Goal: Transaction & Acquisition: Purchase product/service

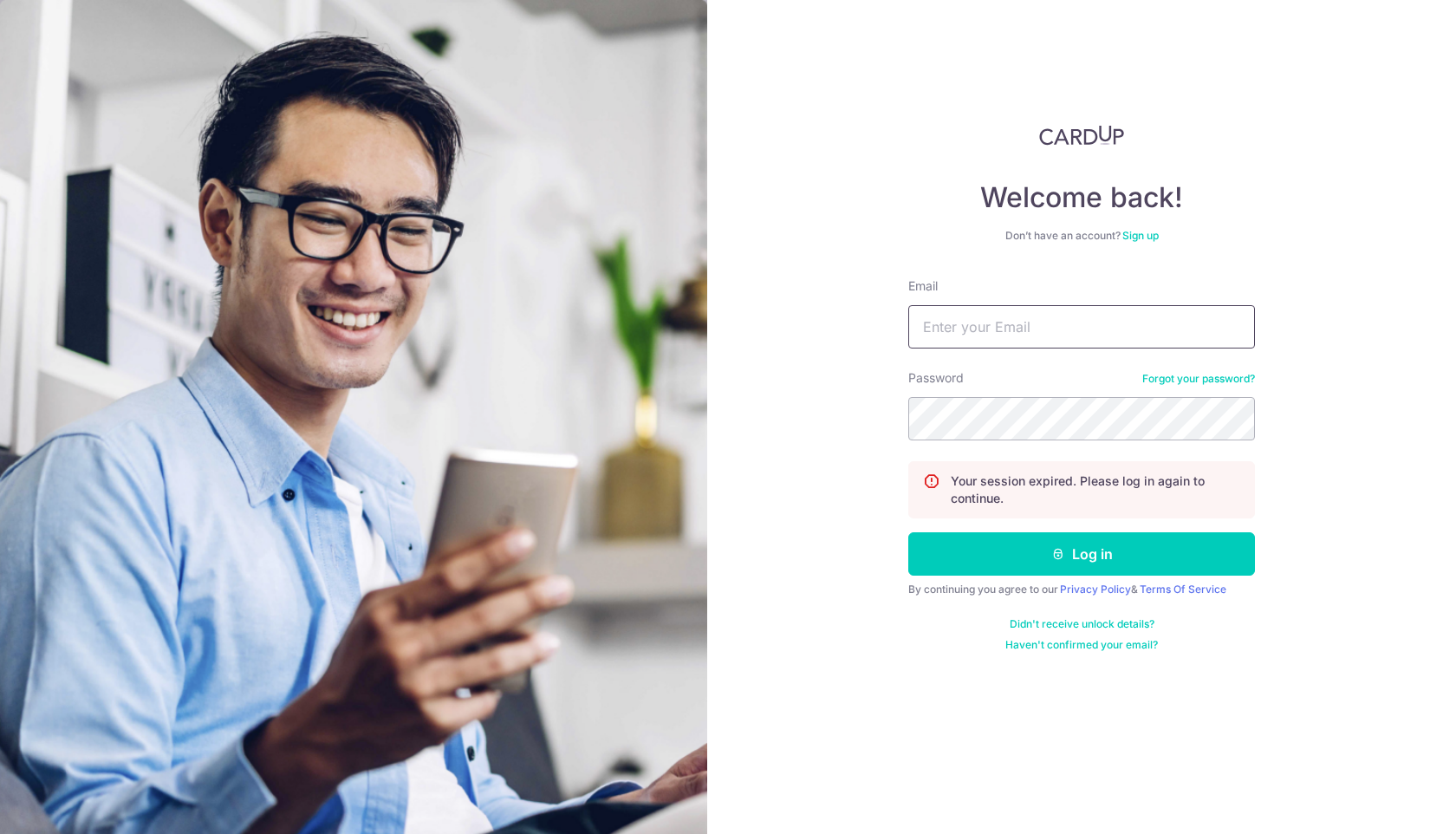
click at [947, 345] on input "Email" at bounding box center [1081, 326] width 347 height 43
type input "[PERSON_NAME][EMAIL_ADDRESS][DOMAIN_NAME]"
click at [908, 532] on button "Log in" at bounding box center [1081, 553] width 347 height 43
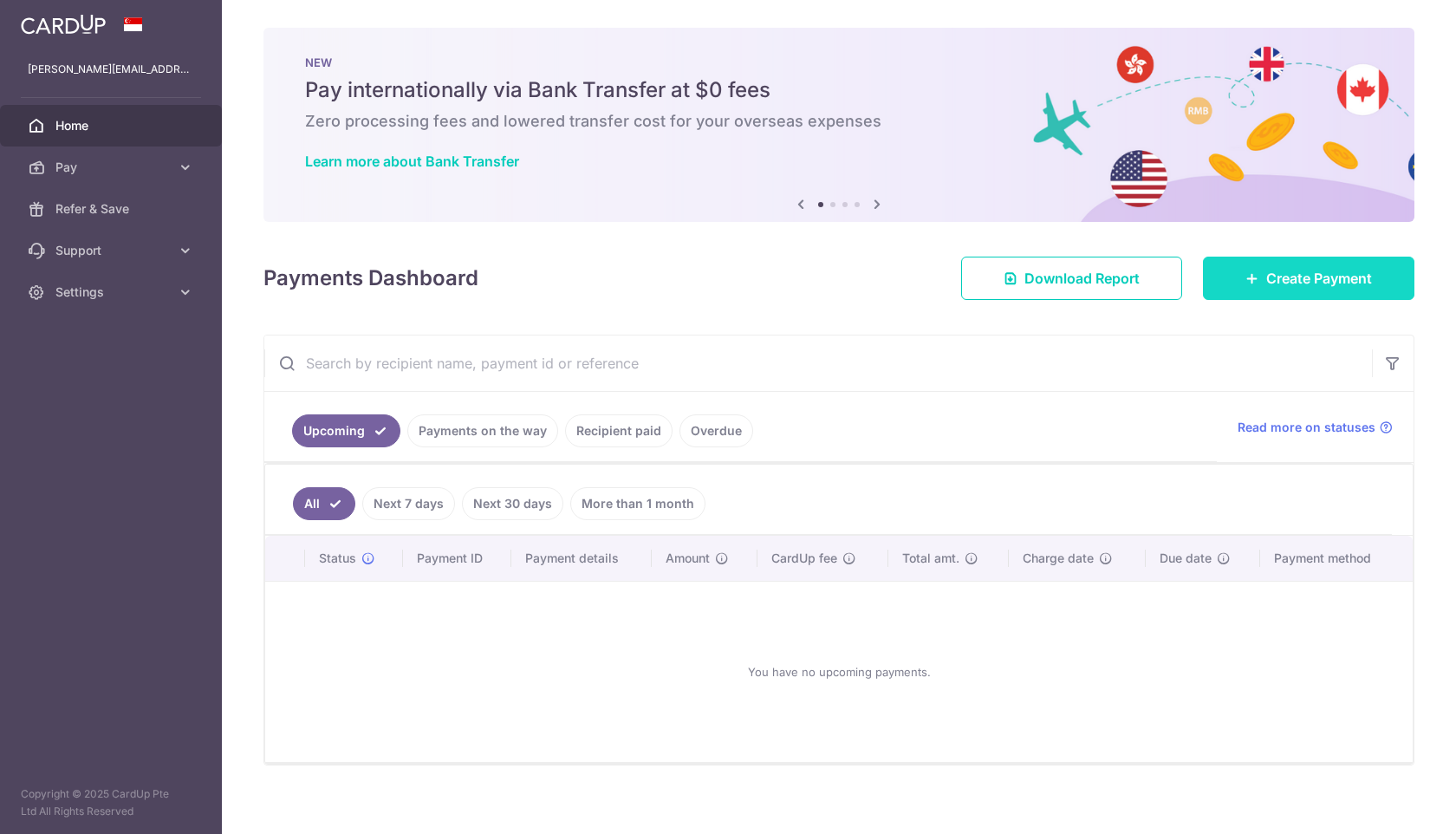
click at [1308, 263] on link "Create Payment" at bounding box center [1308, 278] width 211 height 43
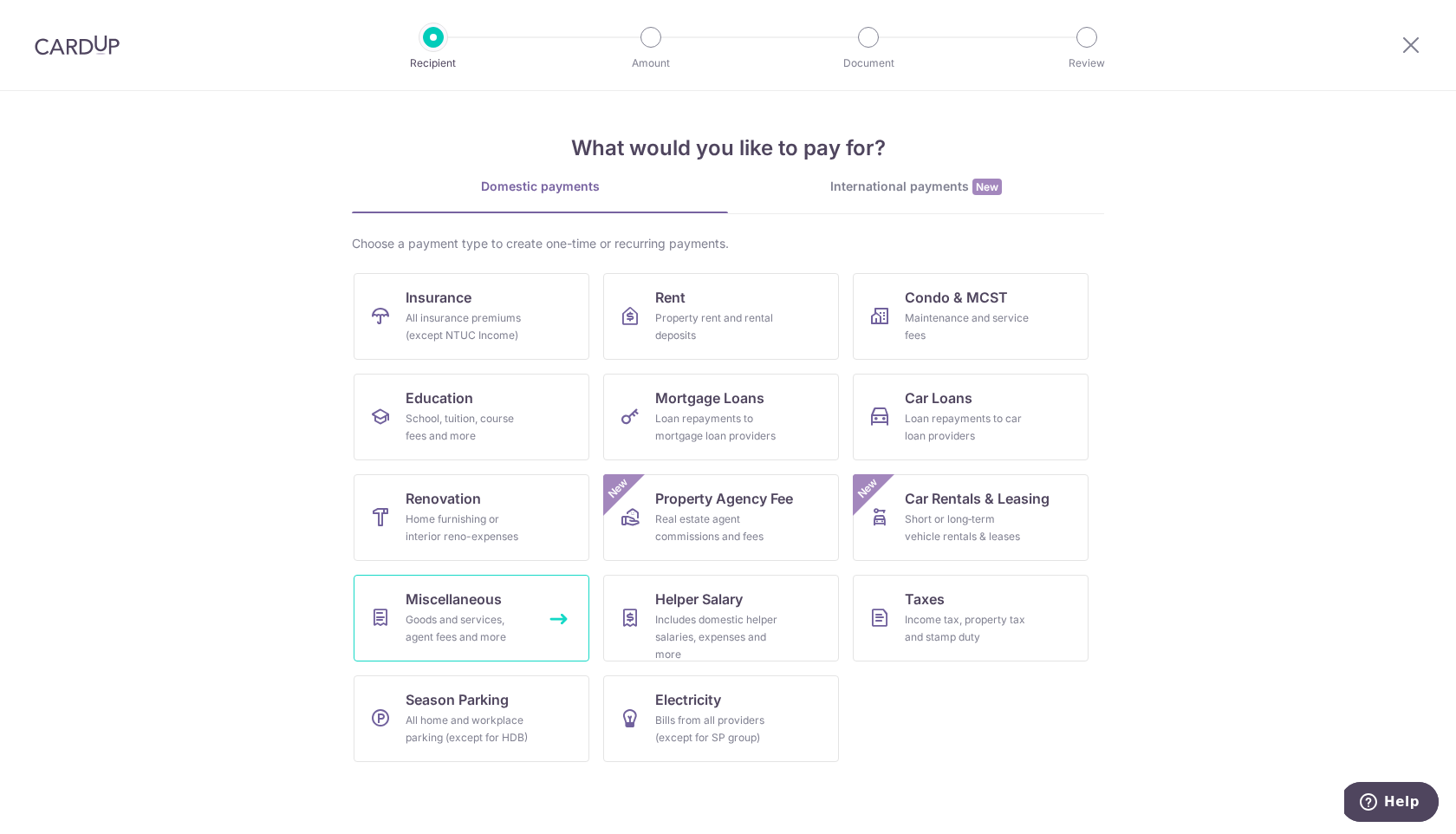
click at [479, 598] on span "Miscellaneous" at bounding box center [453, 598] width 96 height 20
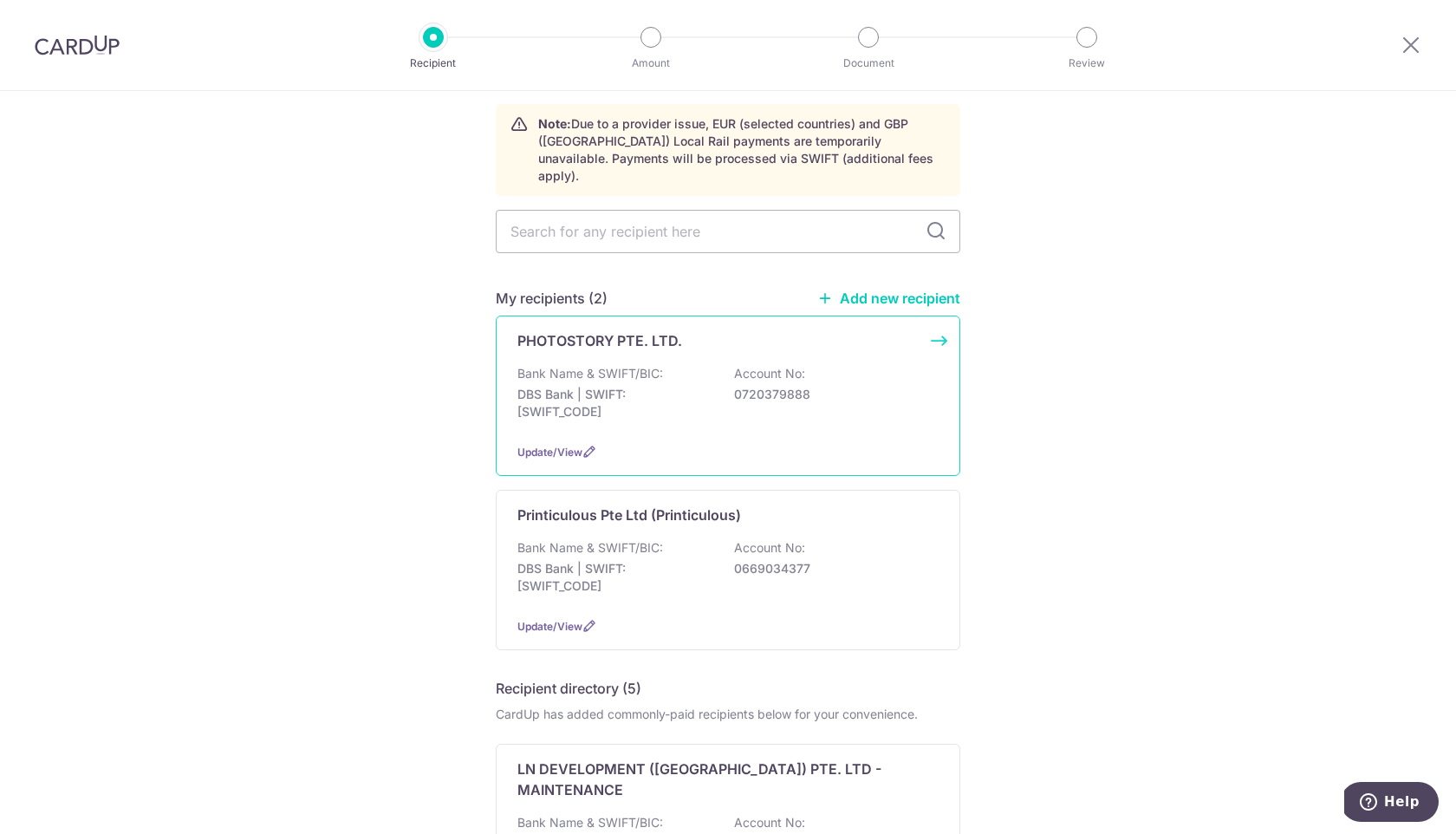
scroll to position [66, 0]
click at [875, 290] on link "Add new recipient" at bounding box center [888, 299] width 143 height 18
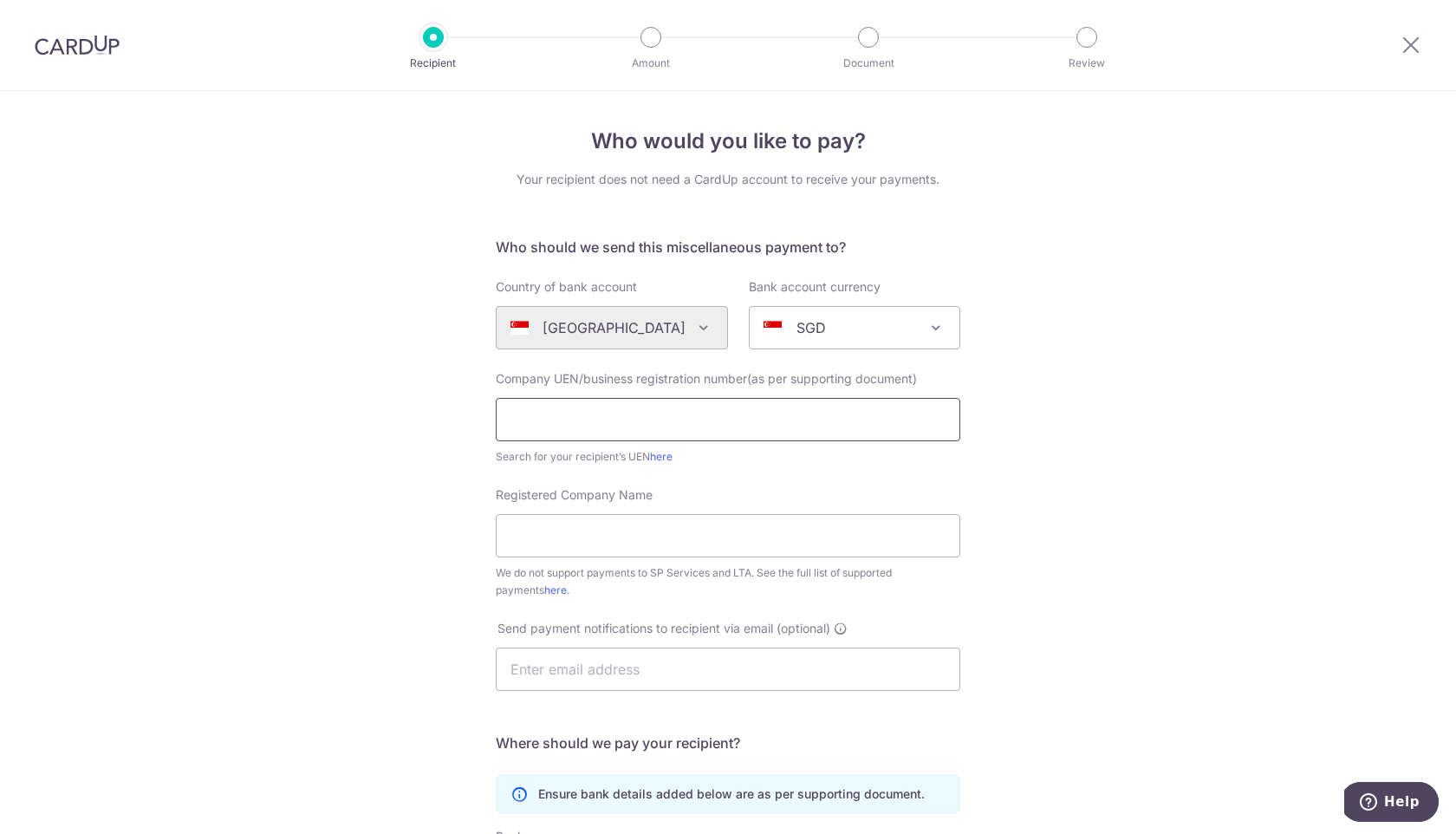
click at [682, 422] on input "text" at bounding box center [728, 419] width 465 height 43
type input "53447887E"
click at [785, 540] on input "Registered Company Name" at bounding box center [728, 536] width 465 height 43
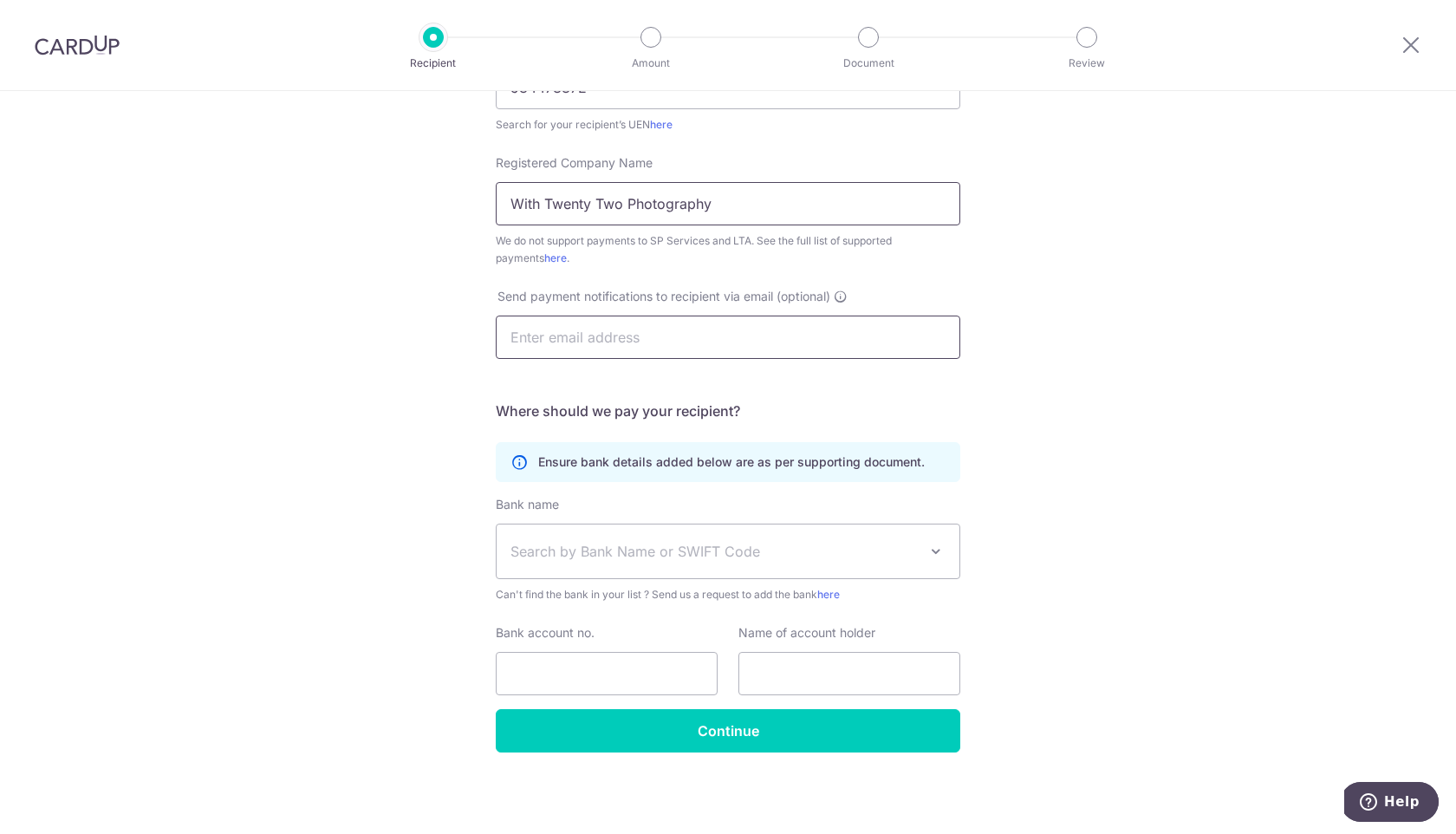
scroll to position [331, 0]
type input "With Twenty Two Photography"
click at [710, 549] on span "Search by Bank Name or SWIFT Code" at bounding box center [714, 551] width 407 height 20
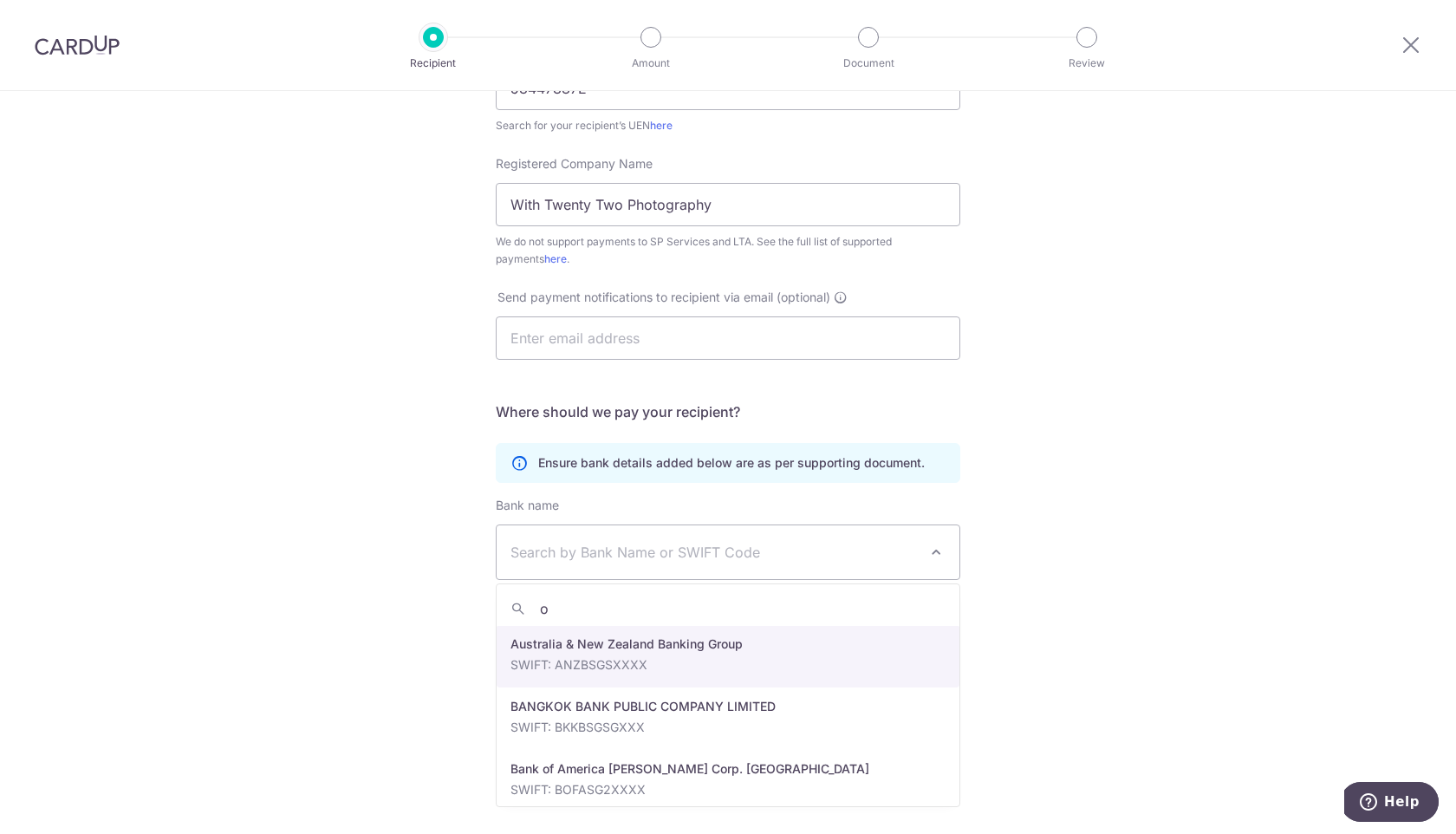
scroll to position [0, 0]
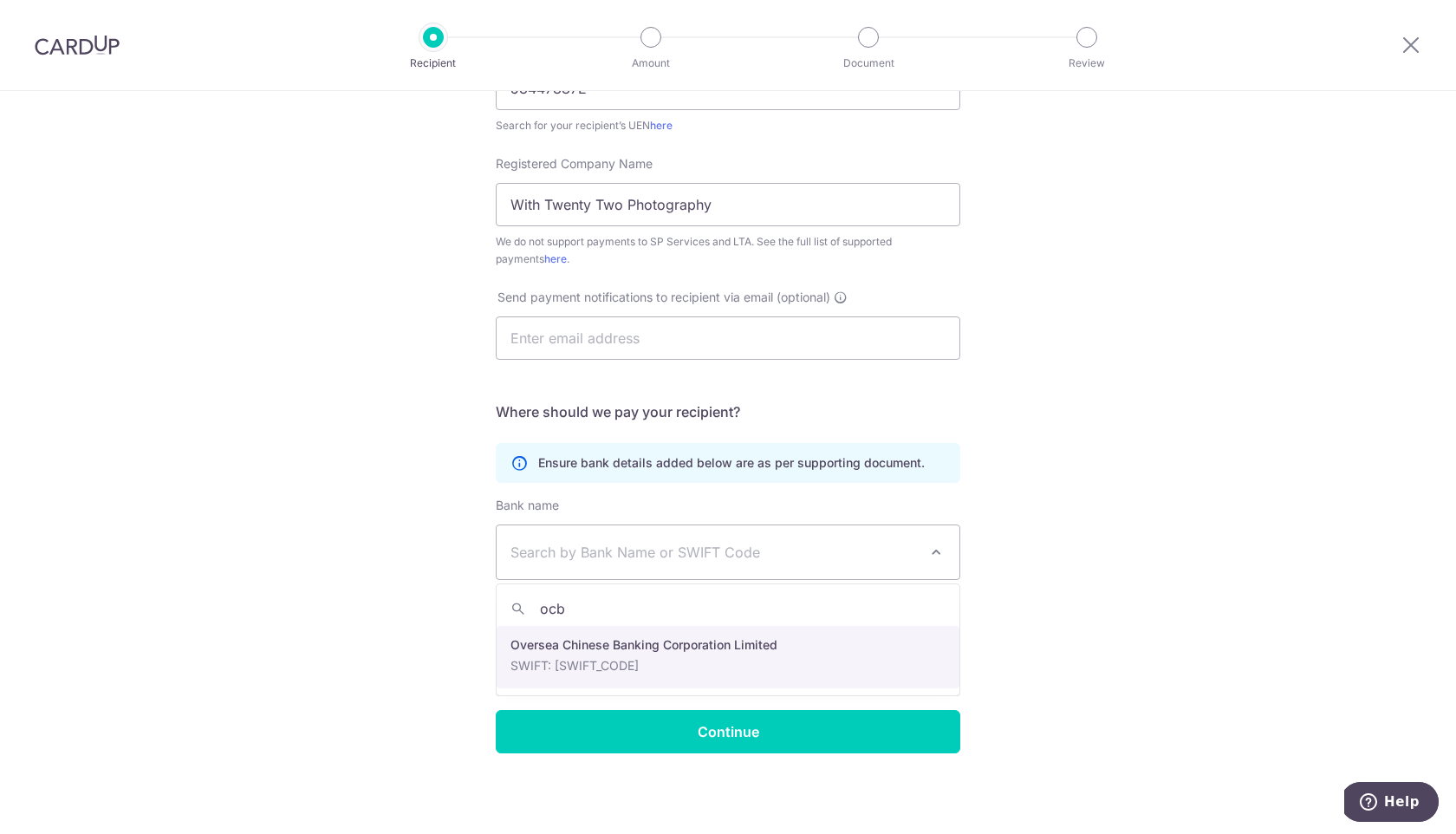
type input "ocb"
select select "12"
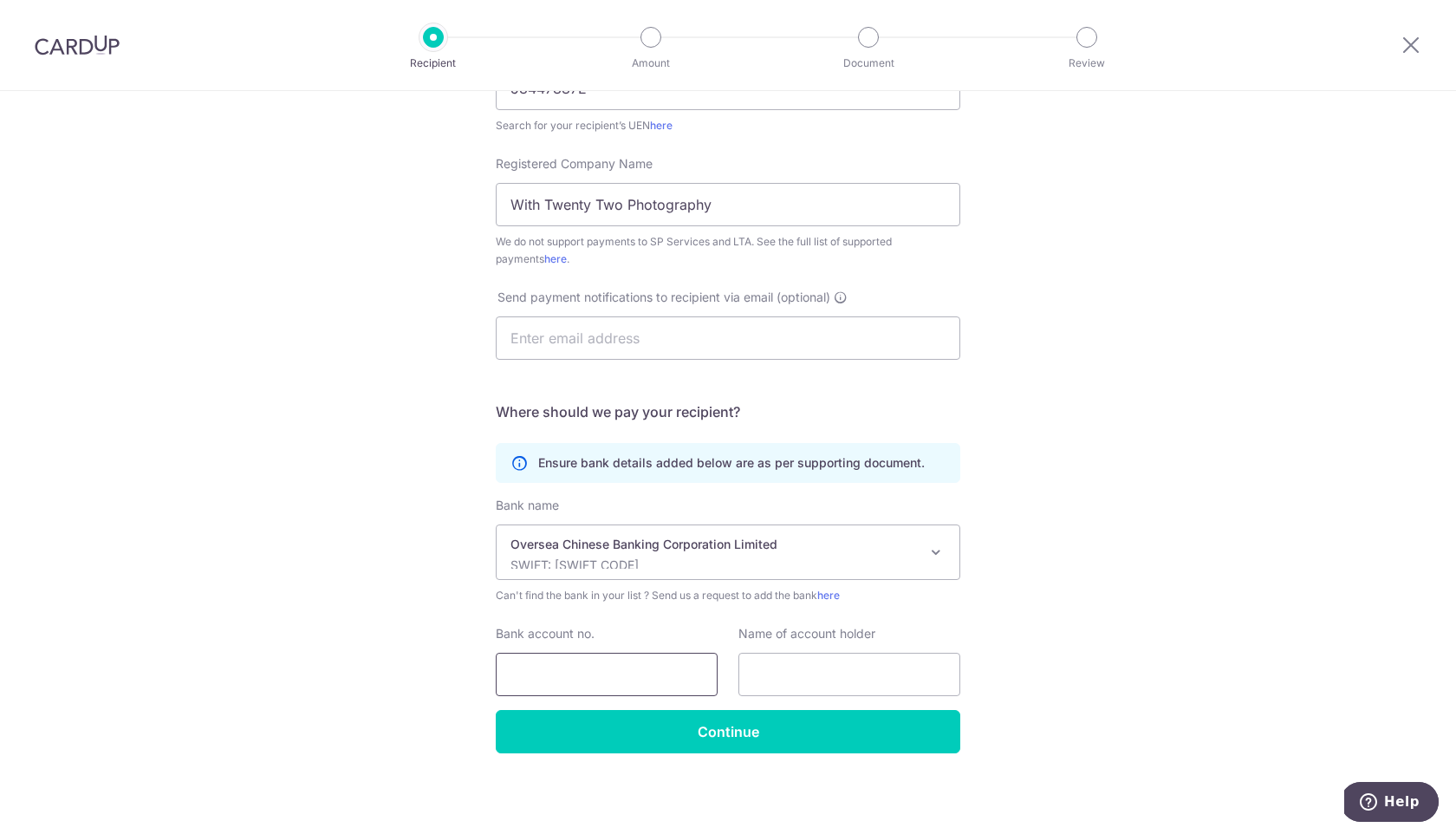
click at [624, 665] on input "Bank account no." at bounding box center [607, 674] width 222 height 43
type input "601787120001"
click at [797, 660] on input "text" at bounding box center [849, 674] width 222 height 43
click at [719, 203] on input "With Twenty Two Photography" at bounding box center [728, 205] width 465 height 43
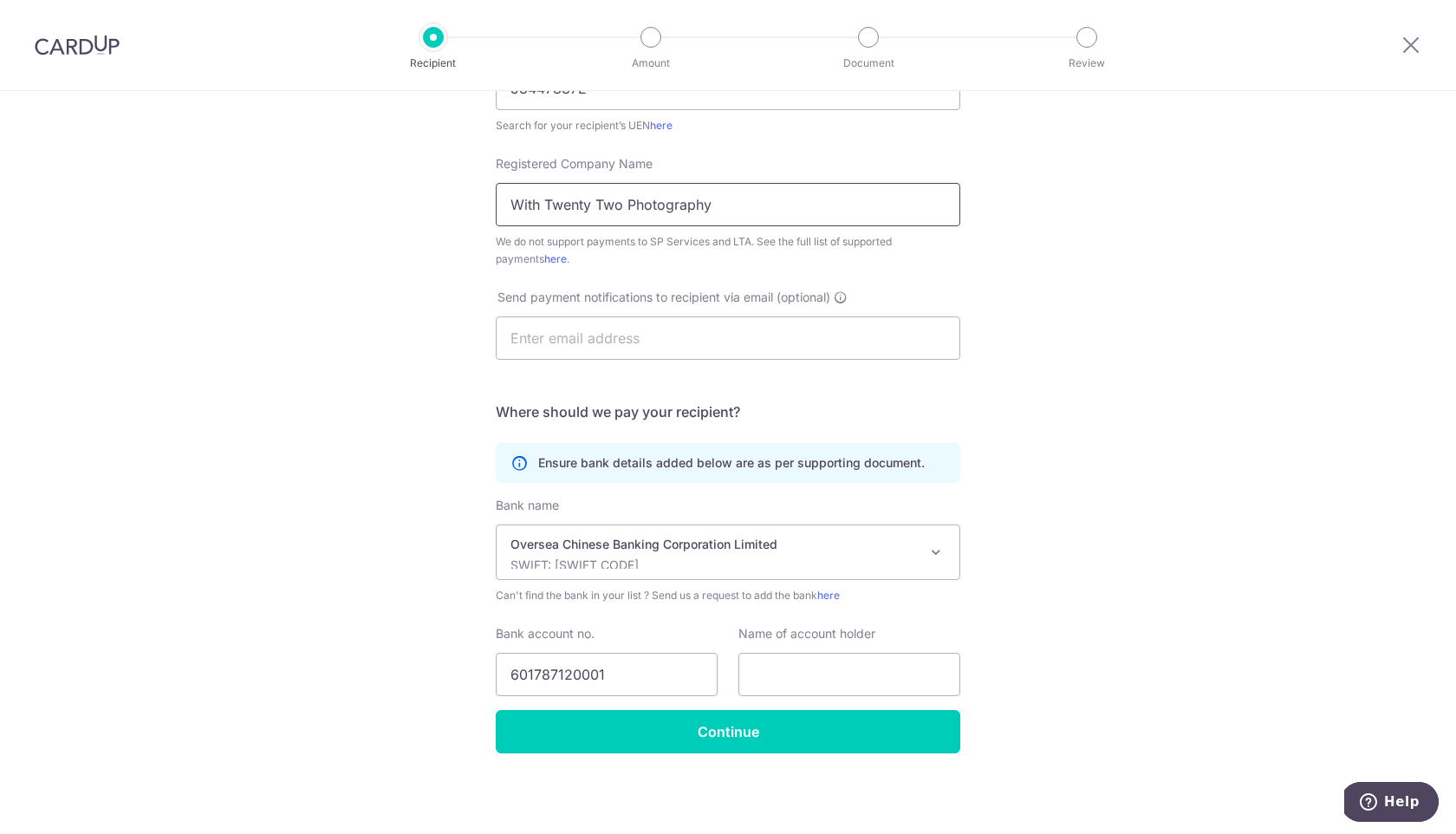
click at [718, 203] on input "With Twenty Two Photography" at bounding box center [728, 205] width 465 height 43
click at [802, 694] on input "text" at bounding box center [849, 674] width 222 height 43
paste input "With Twenty Two Photography"
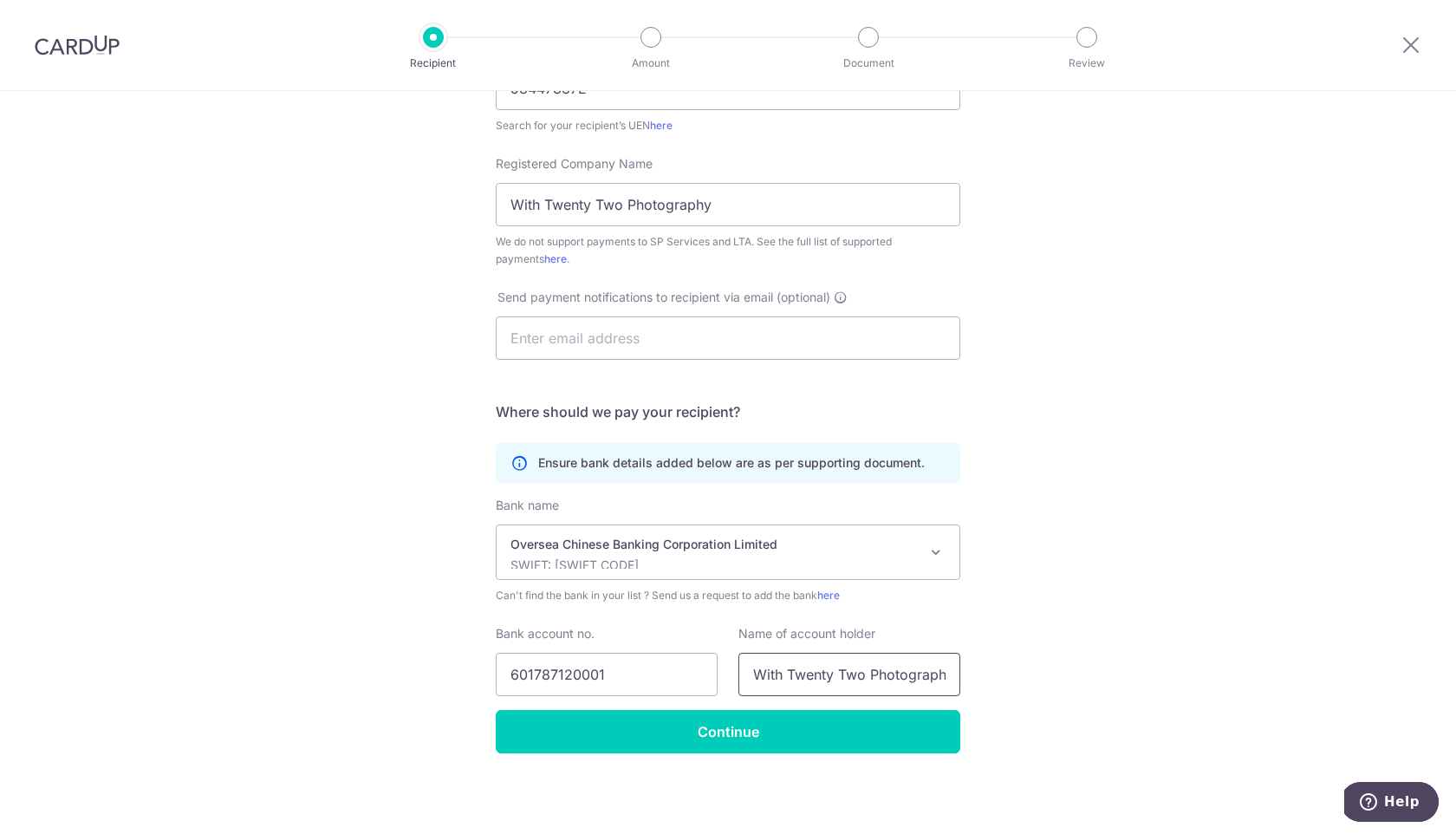
scroll to position [0, 8]
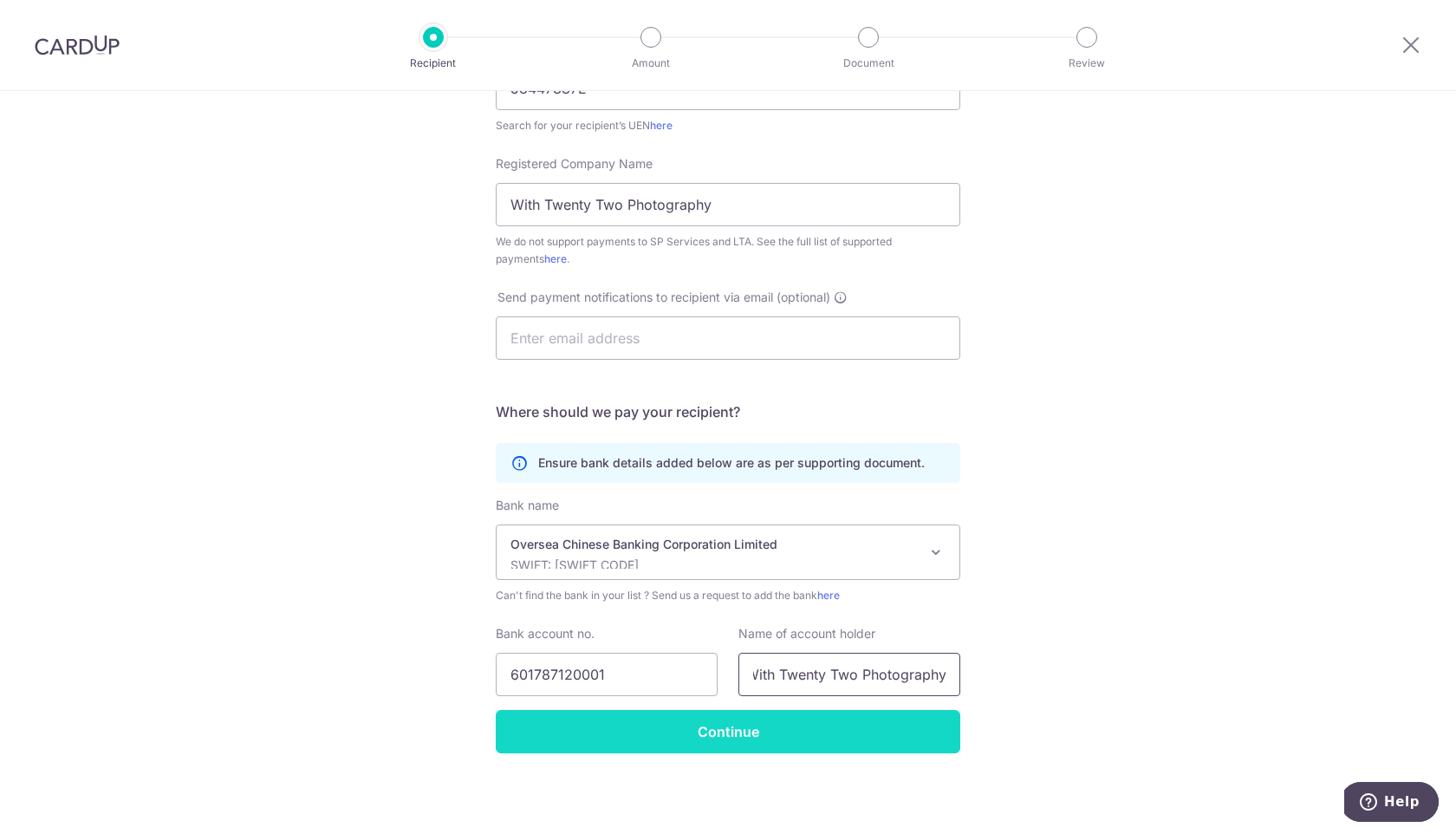
type input "With Twenty Two Photography"
click at [766, 734] on input "Continue" at bounding box center [728, 732] width 465 height 43
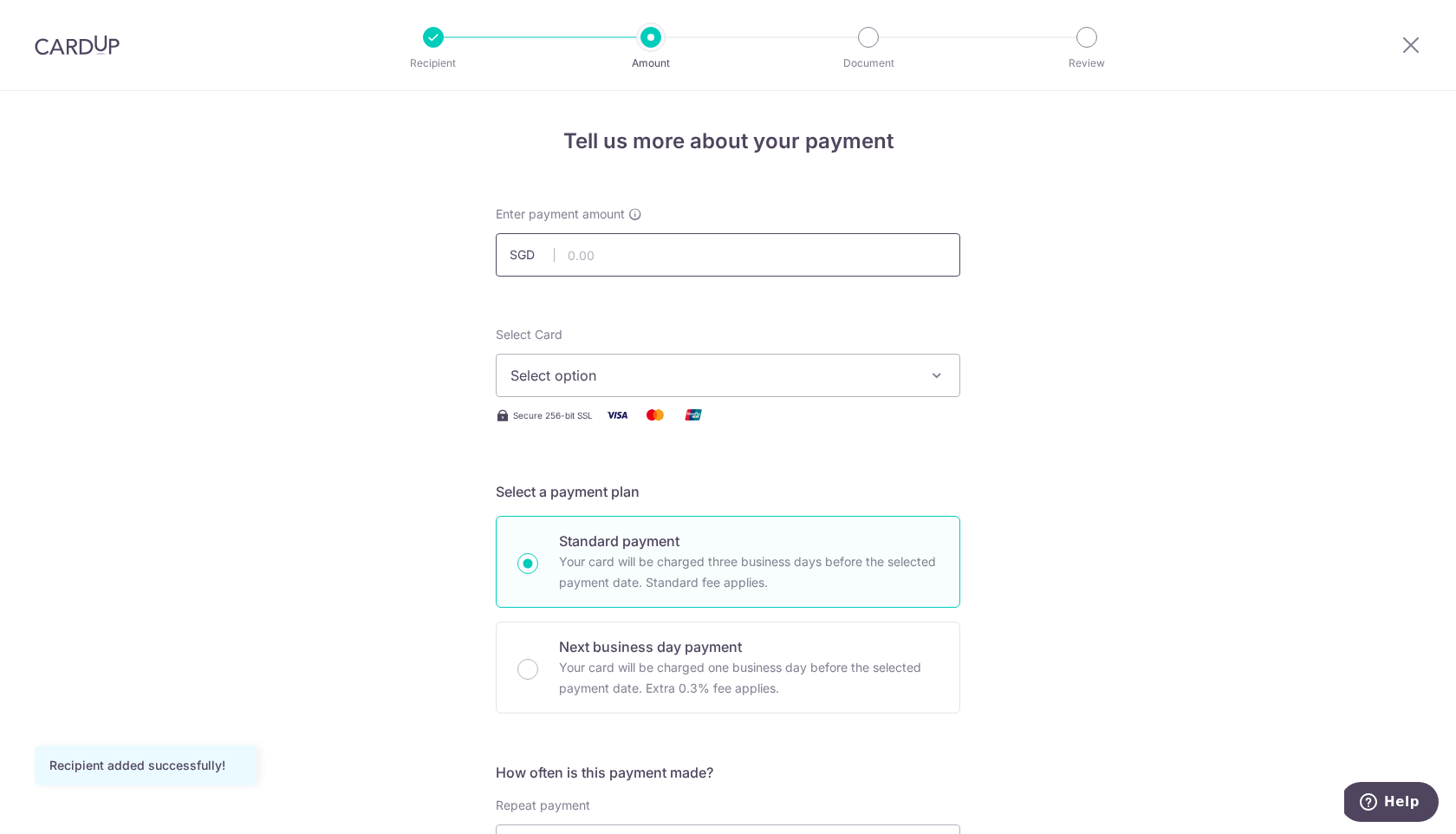
click at [812, 246] on input "text" at bounding box center [728, 254] width 465 height 43
type input "750.00"
click at [876, 385] on span "Select option" at bounding box center [712, 375] width 404 height 20
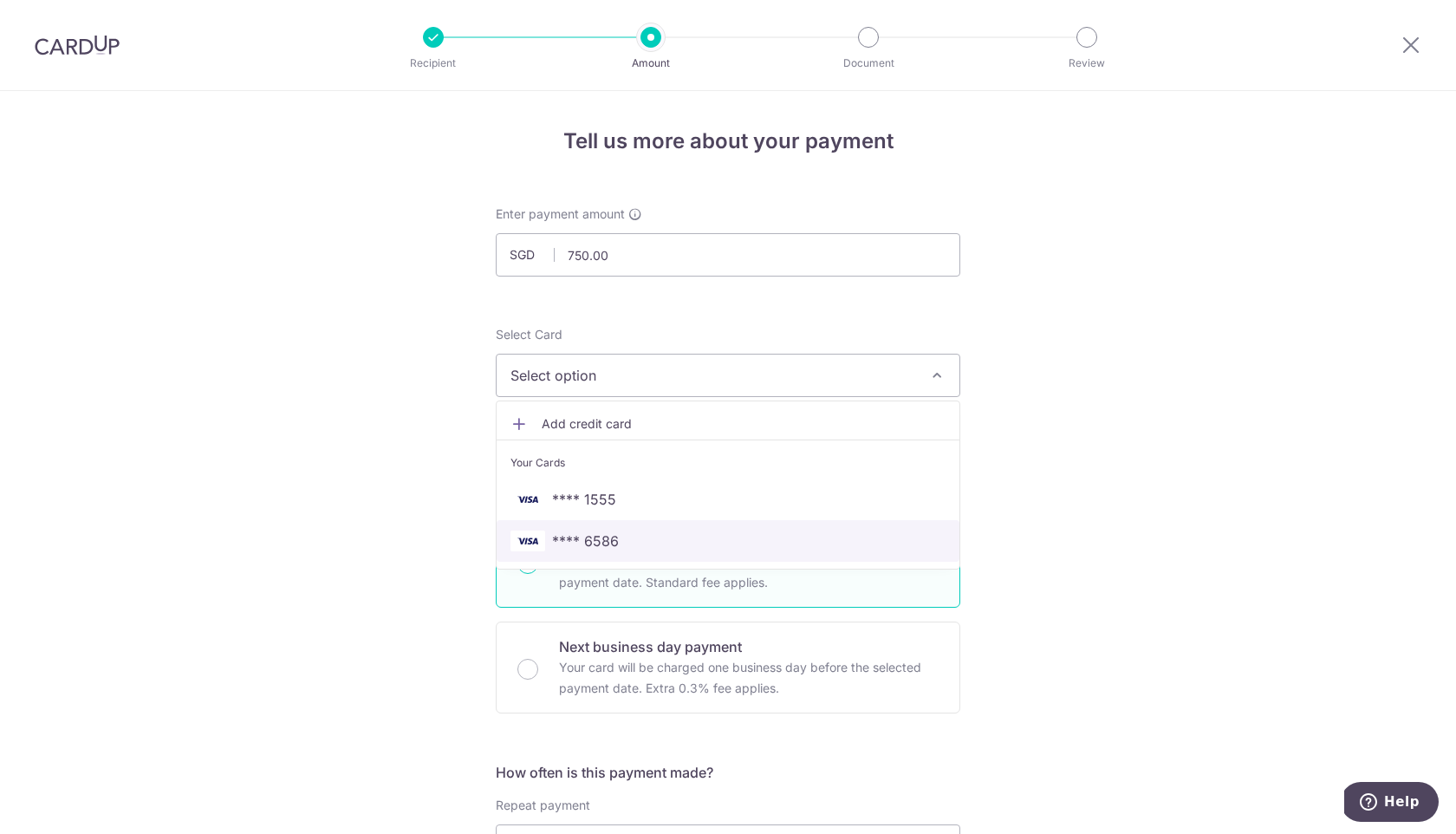
click at [733, 539] on span "**** 6586" at bounding box center [728, 541] width 435 height 20
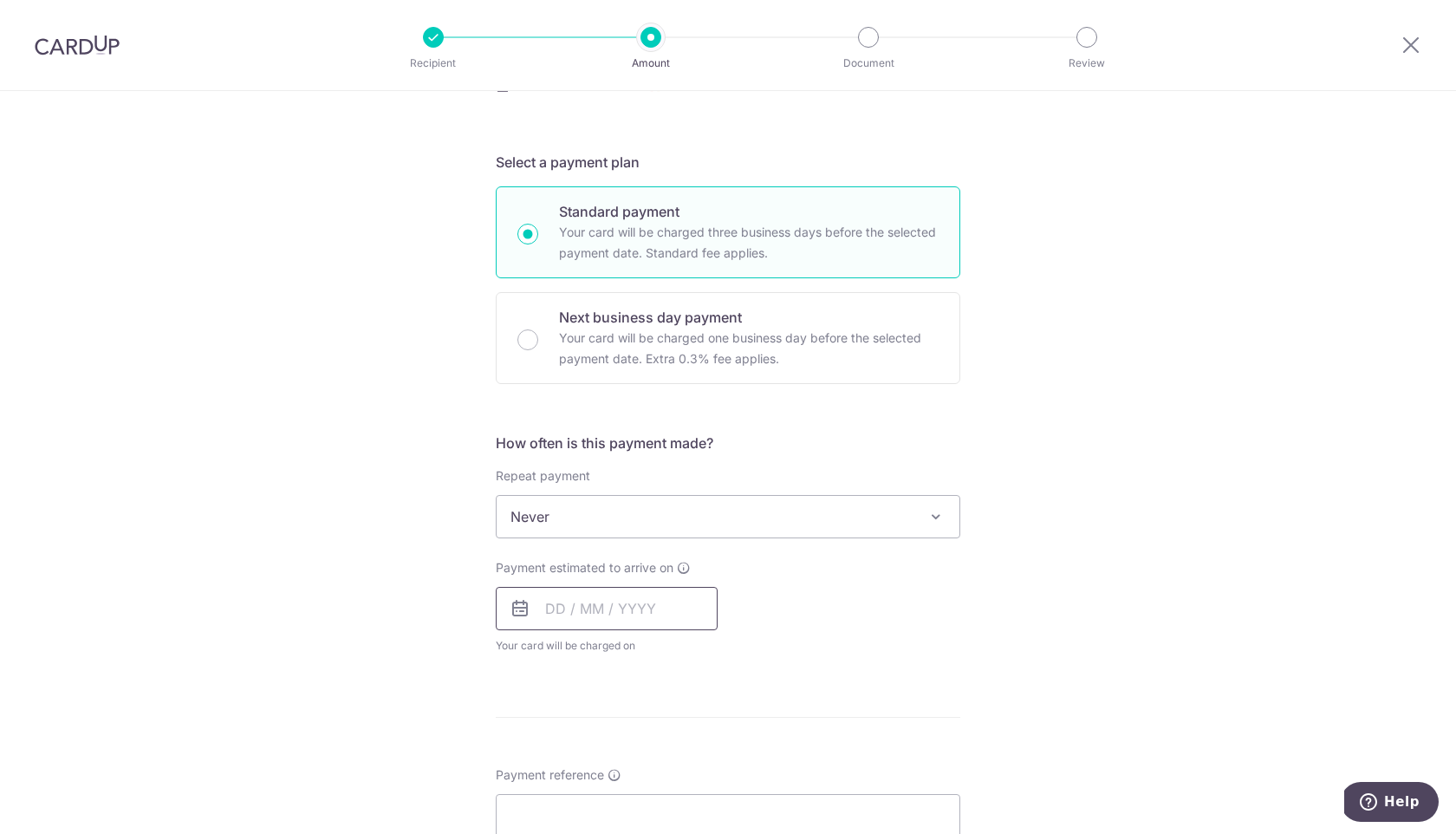
click at [649, 609] on input "text" at bounding box center [607, 608] width 222 height 43
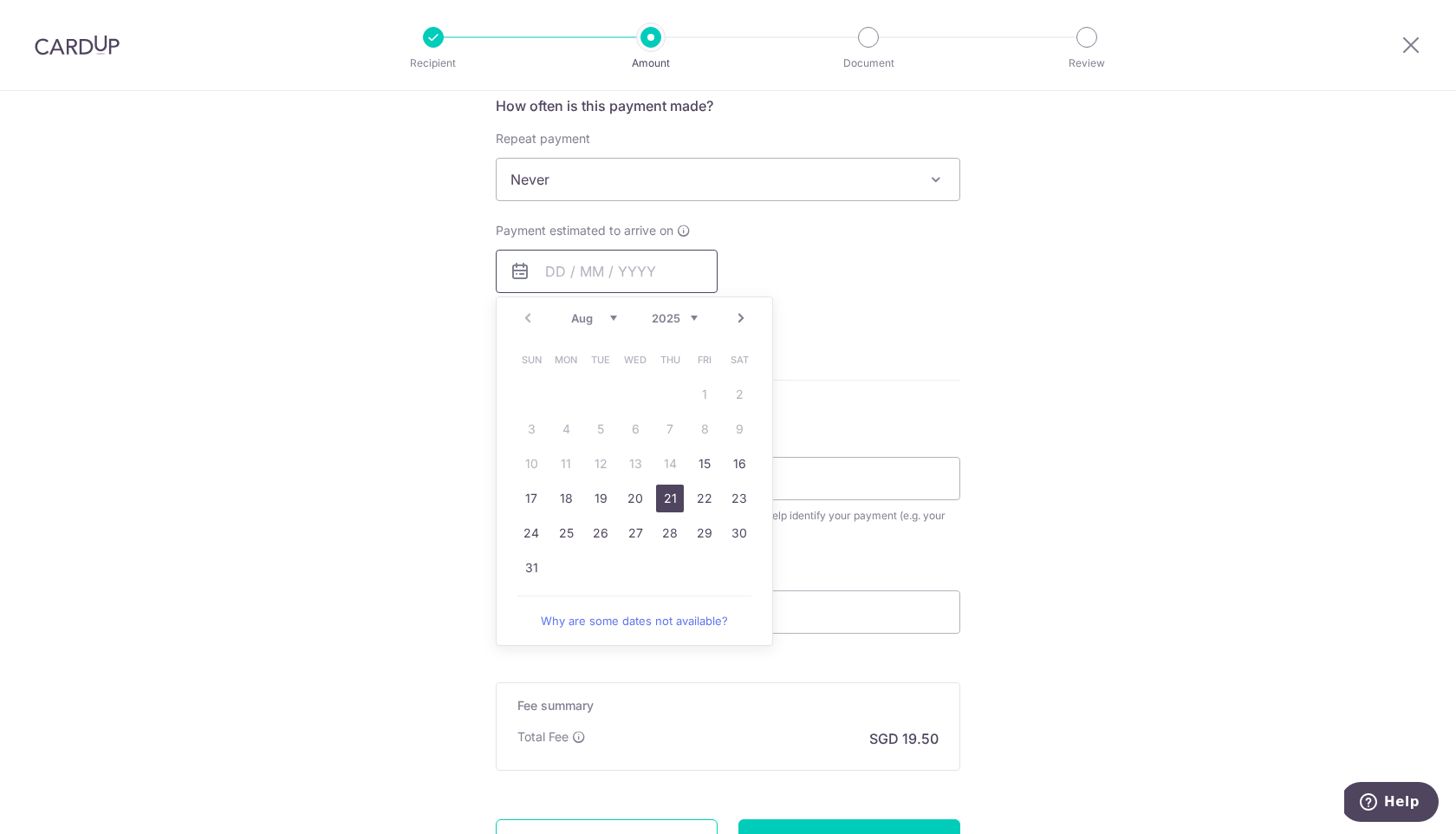
scroll to position [667, 0]
click at [641, 536] on link "27" at bounding box center [635, 532] width 27 height 27
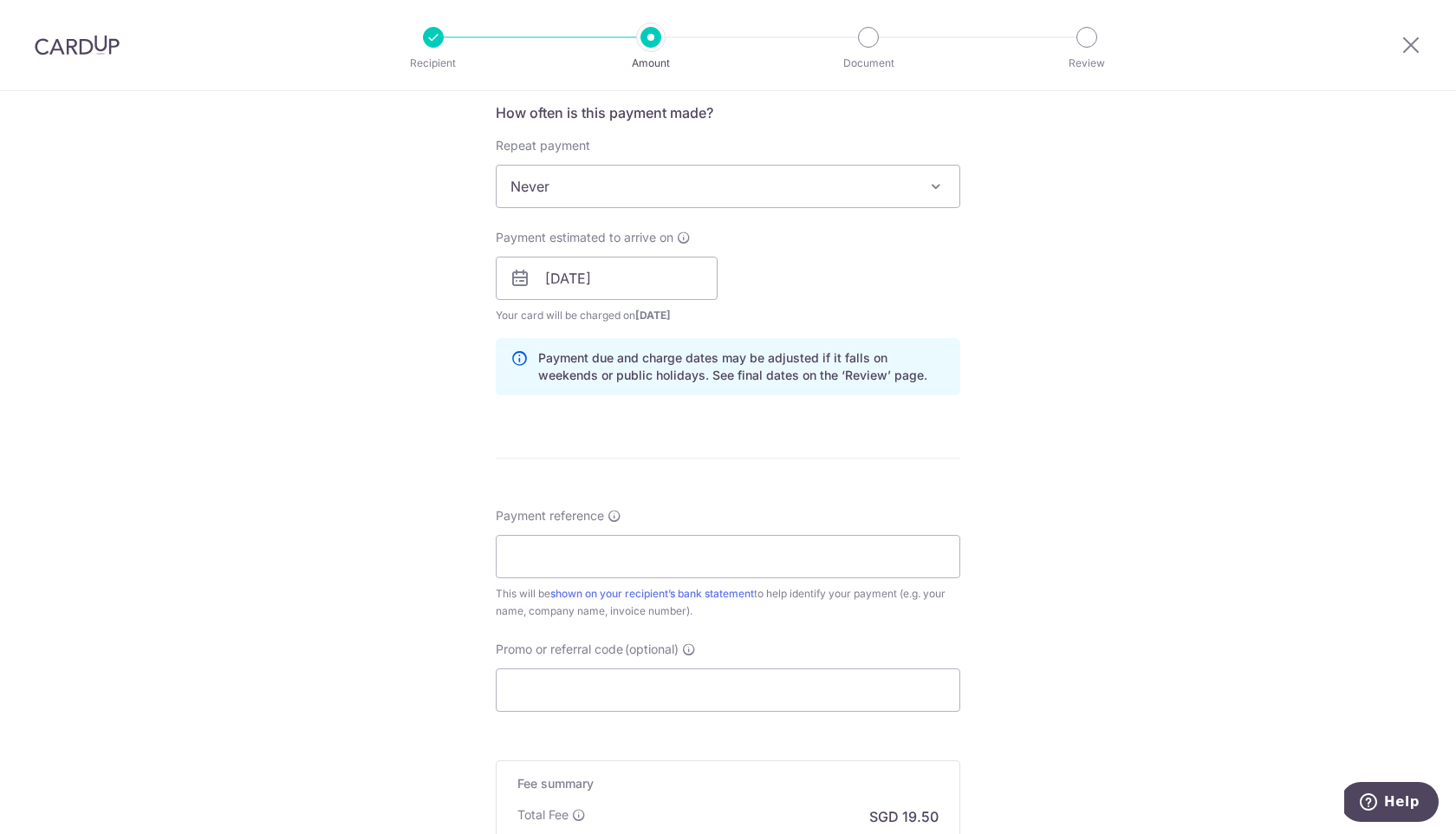
scroll to position [662, 0]
click at [692, 283] on input "27/08/2025" at bounding box center [607, 277] width 222 height 43
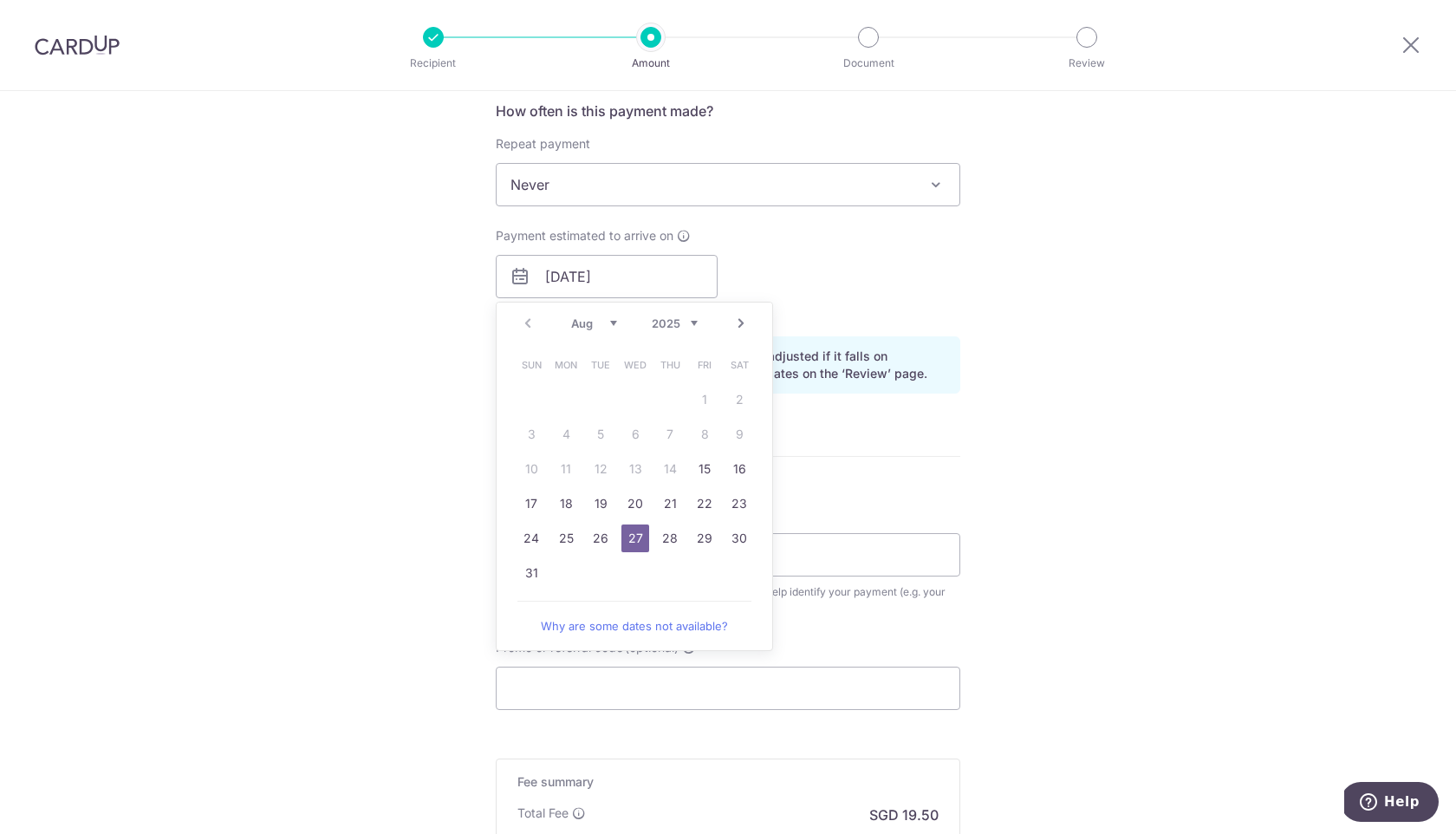
click at [699, 551] on link "29" at bounding box center [704, 538] width 27 height 27
type input "[DATE]"
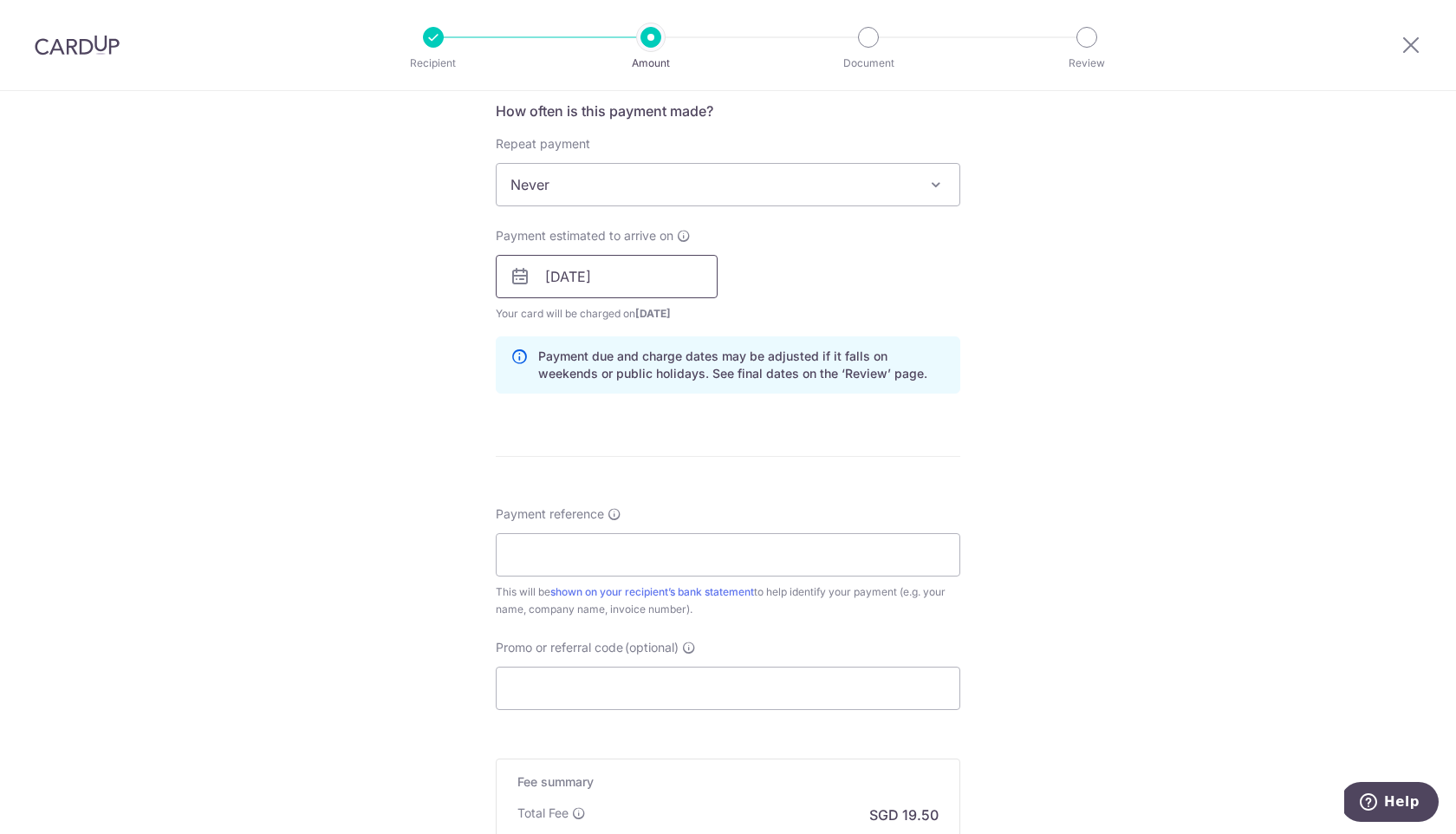
click at [637, 292] on input "[DATE]" at bounding box center [607, 277] width 222 height 43
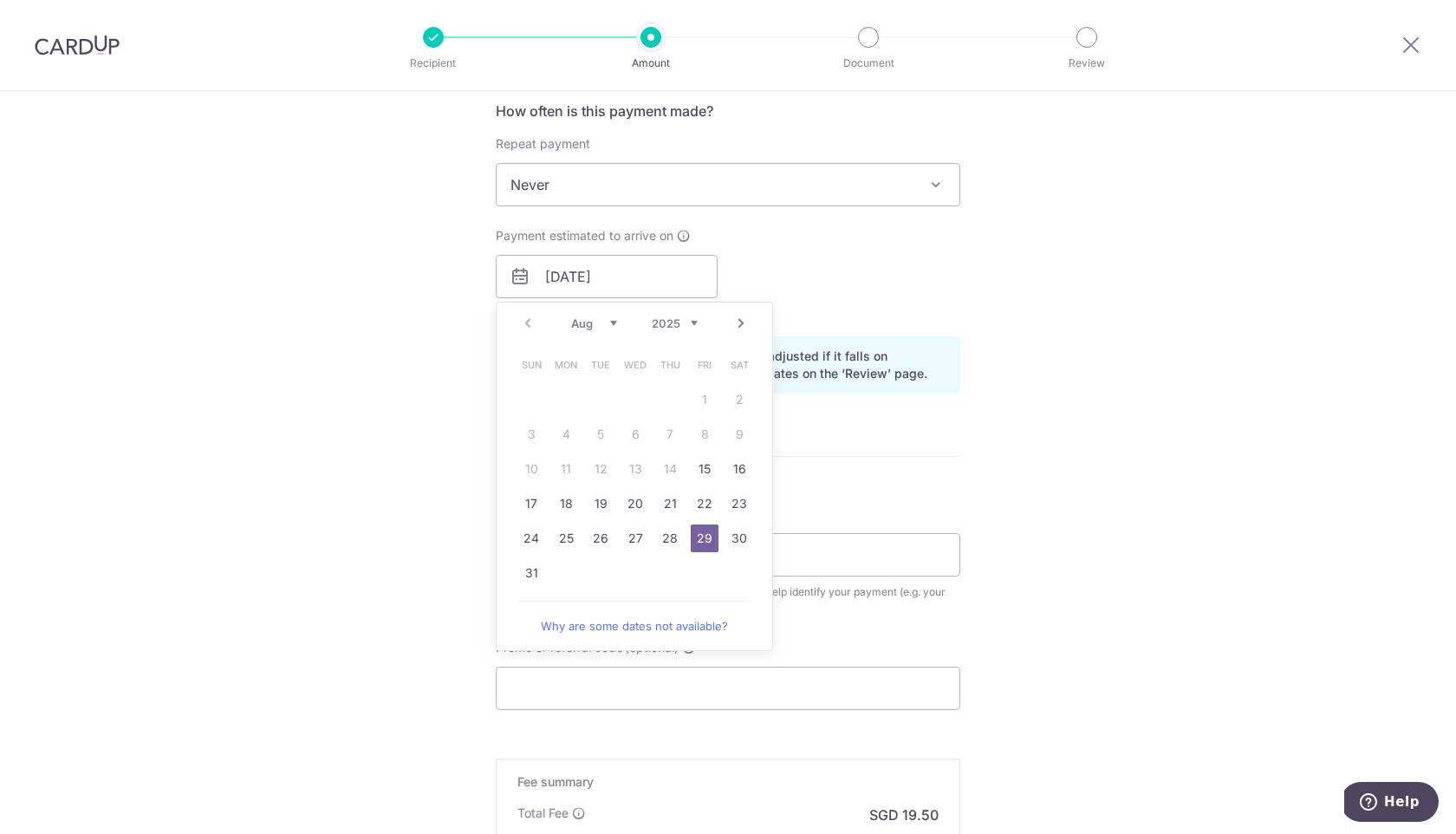
click at [1004, 476] on div "Tell us more about your payment Enter payment amount SGD 750.00 750.00 Recipien…" at bounding box center [728, 249] width 1456 height 1639
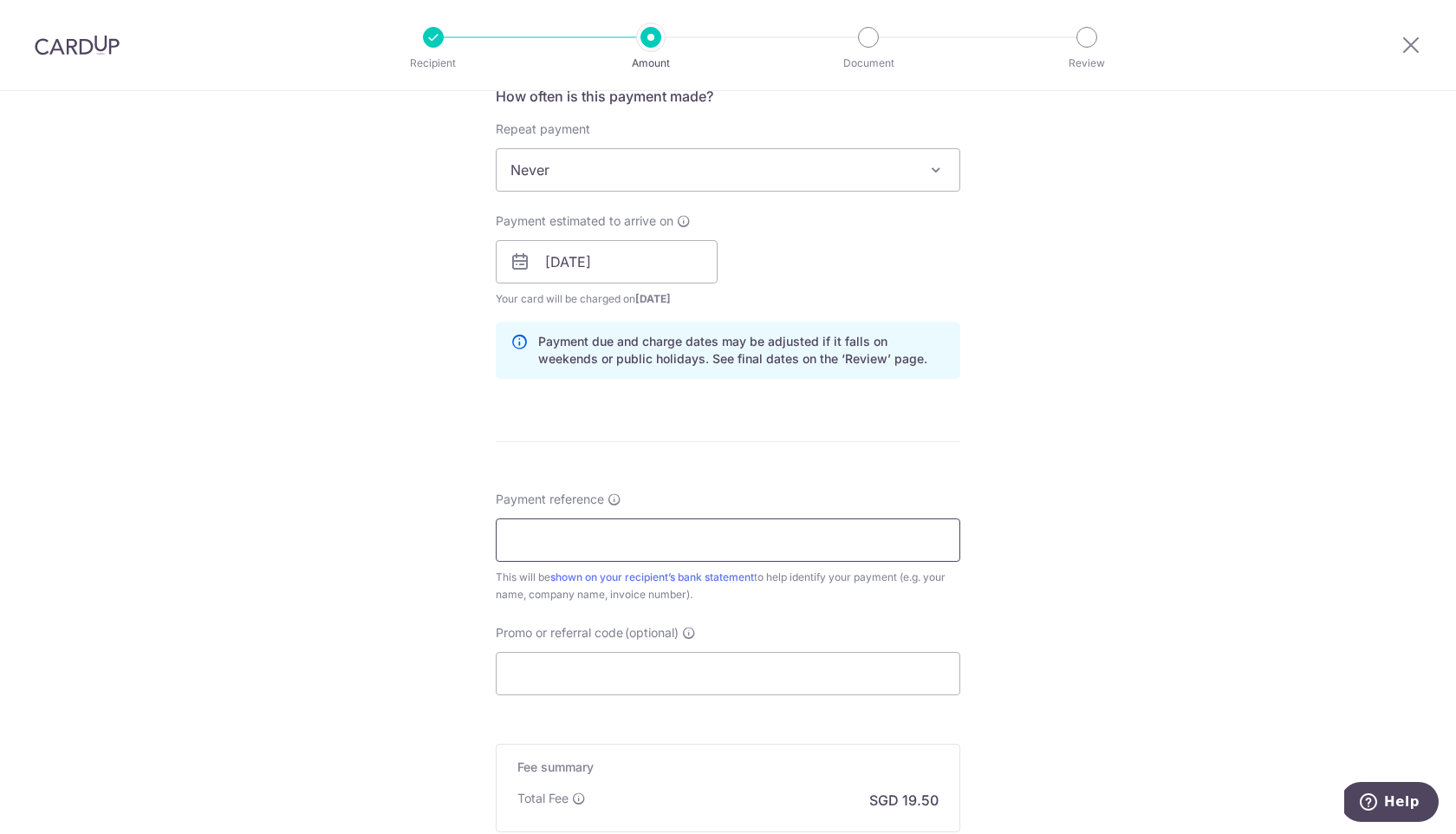
scroll to position [681, 0]
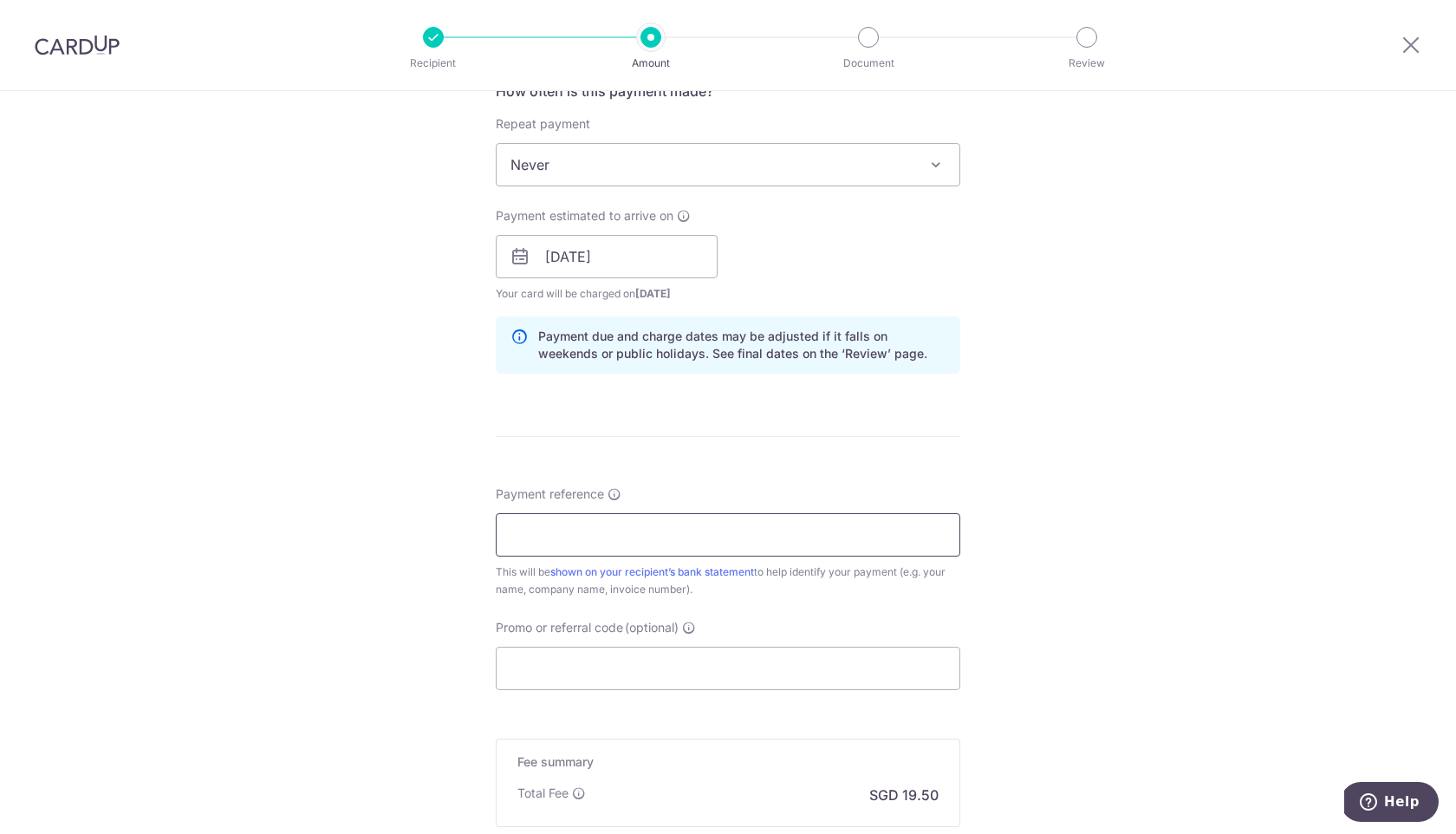
click at [816, 519] on input "Payment reference" at bounding box center [728, 535] width 465 height 43
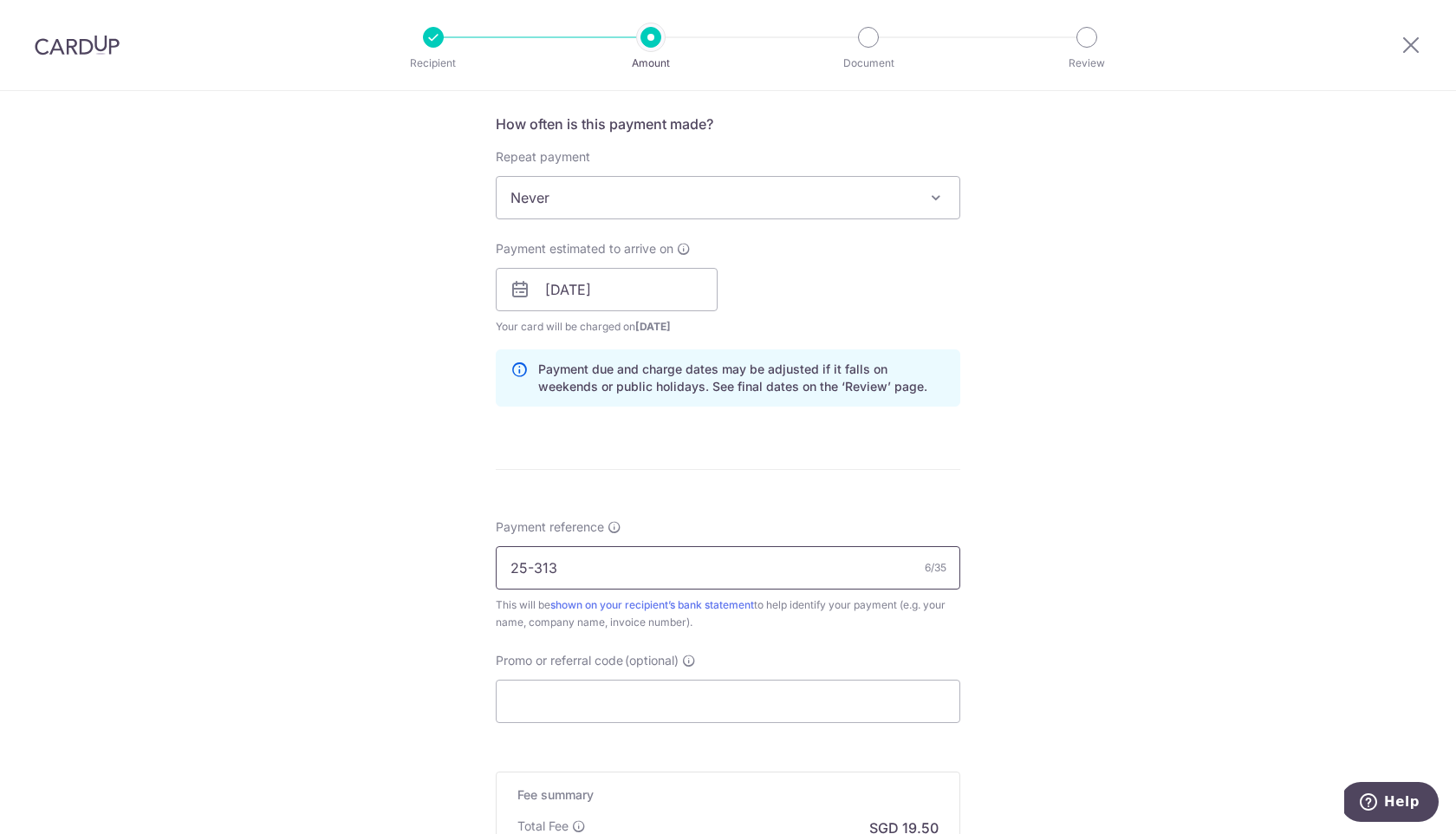
type input "25-313"
click at [608, 685] on input "Promo or referral code (optional)" at bounding box center [728, 701] width 465 height 43
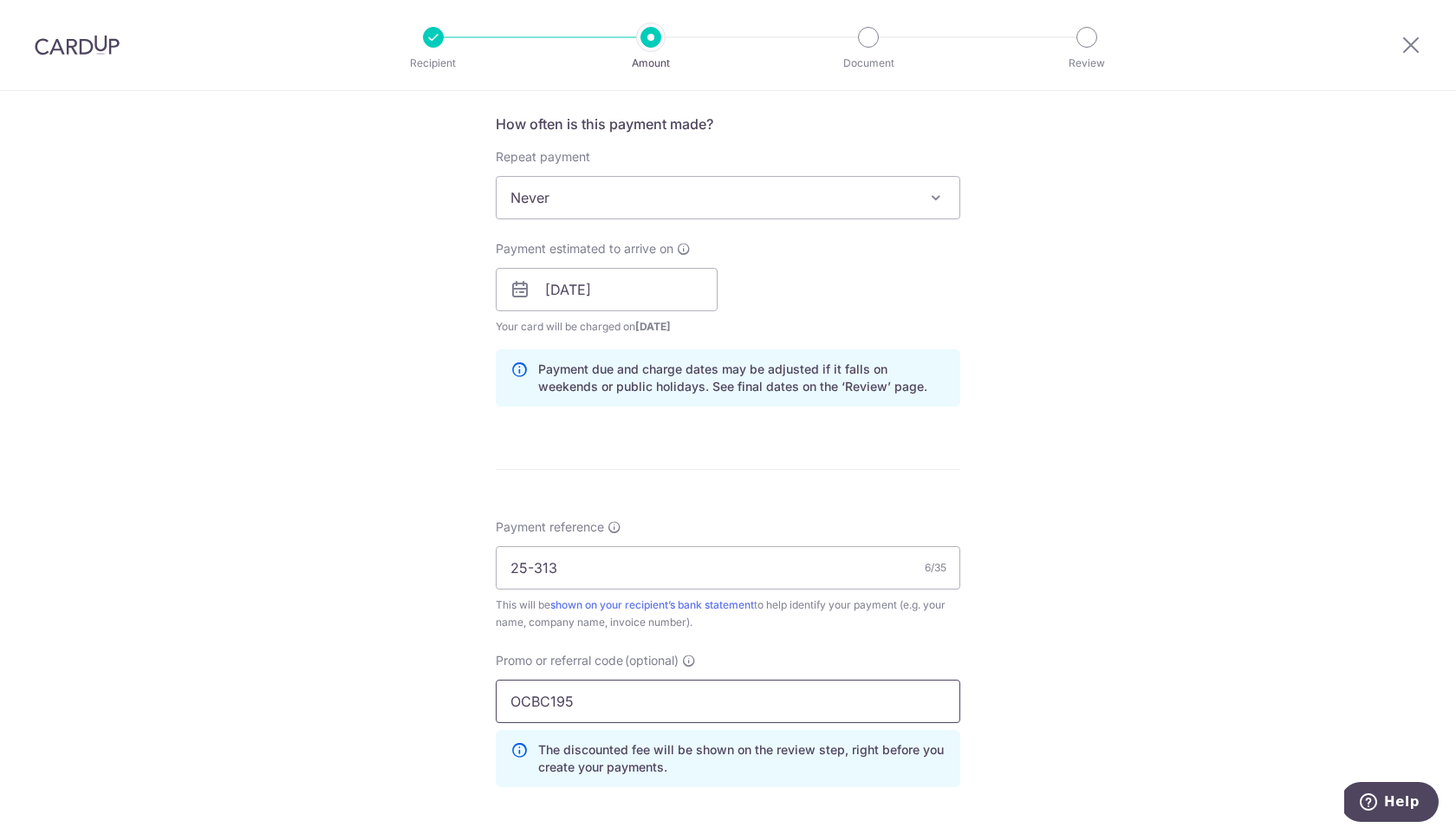
type input "OCBC195"
click at [1088, 663] on div "Tell us more about your payment Enter payment amount SGD 750.00 750.00 Recipien…" at bounding box center [728, 301] width 1456 height 1718
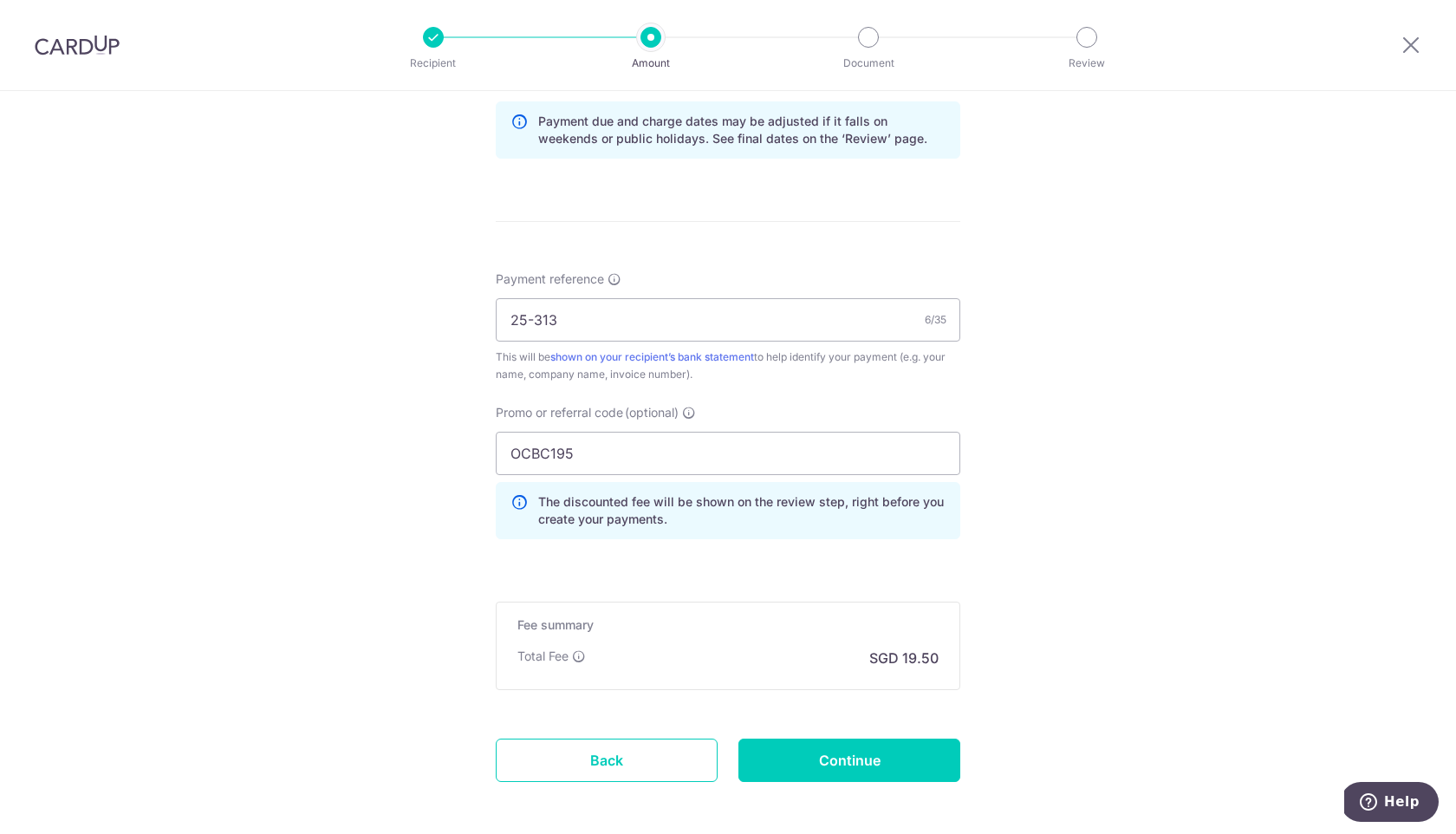
scroll to position [905, 0]
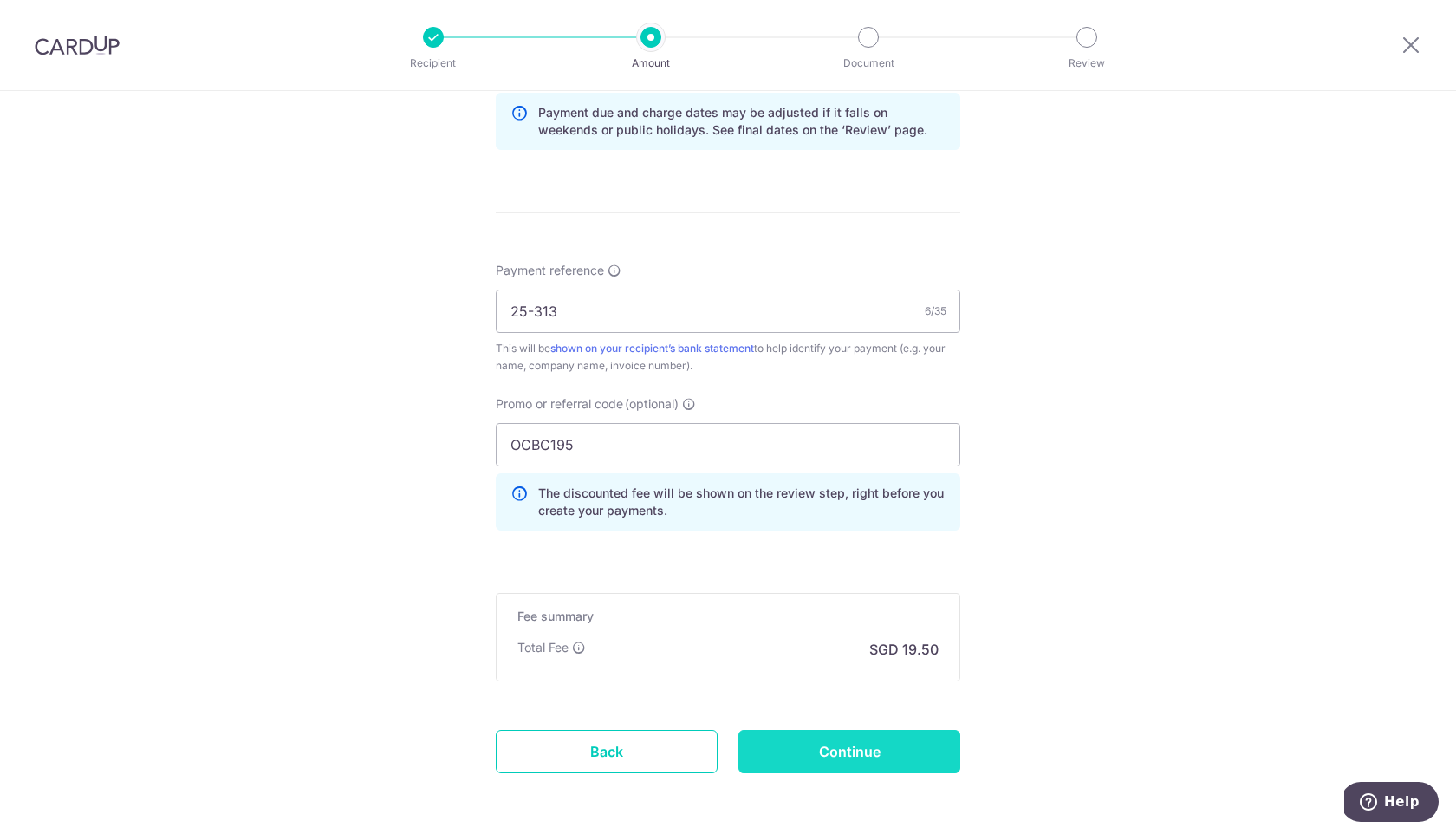
click at [922, 751] on input "Continue" at bounding box center [849, 751] width 222 height 43
type input "Create Schedule"
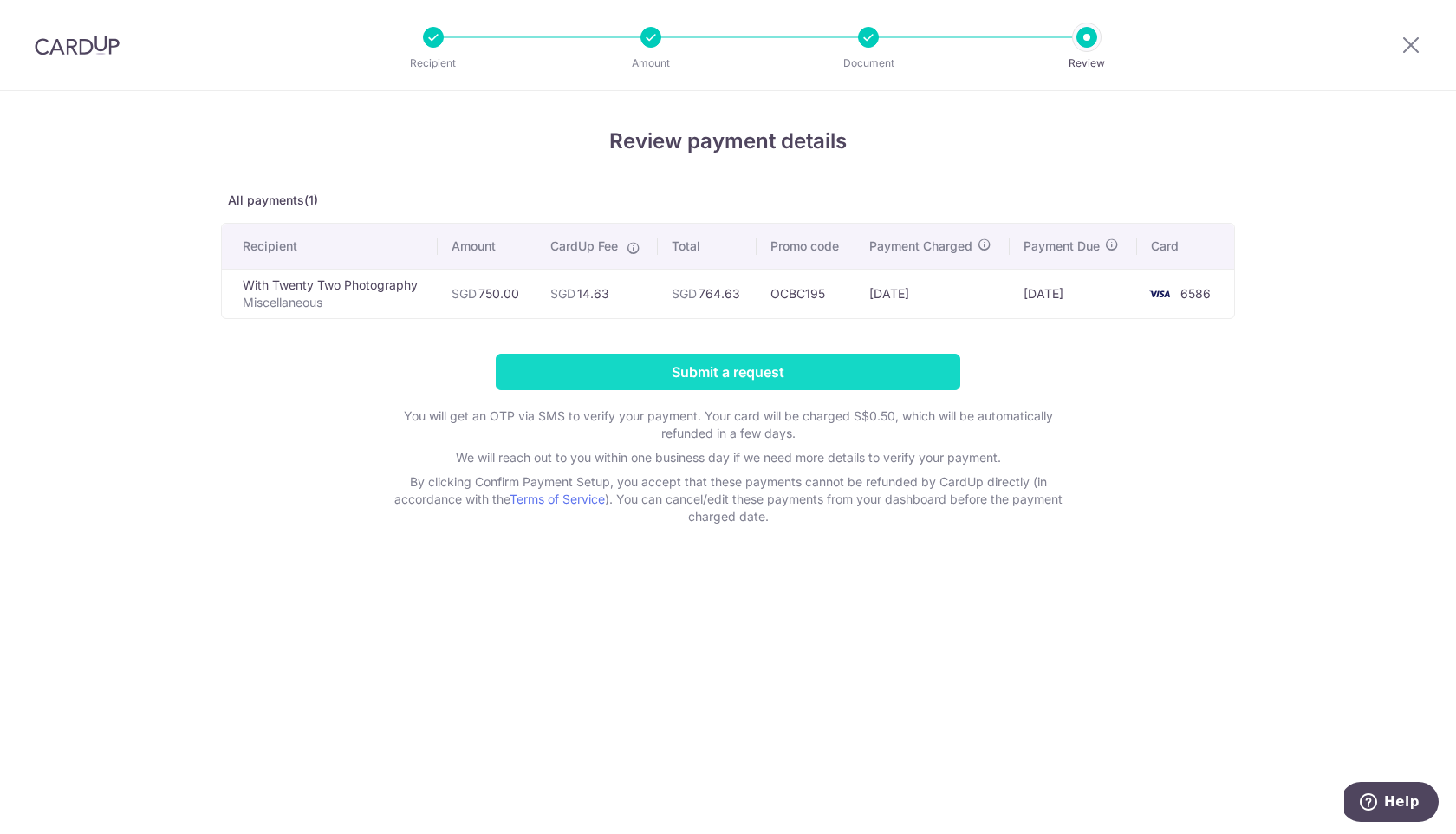
click at [743, 377] on input "Submit a request" at bounding box center [728, 371] width 465 height 36
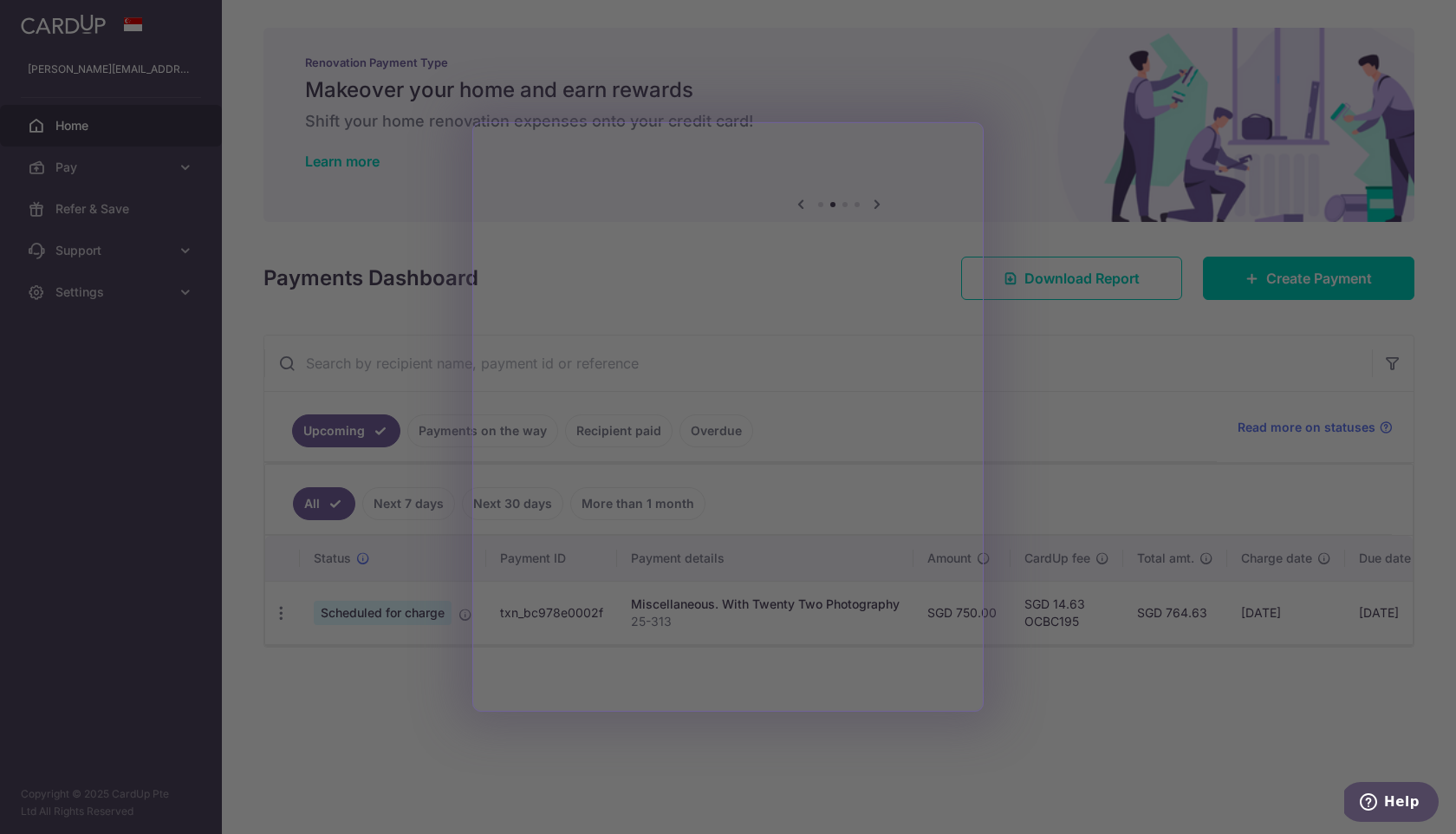
click at [1166, 632] on div at bounding box center [735, 421] width 1471 height 843
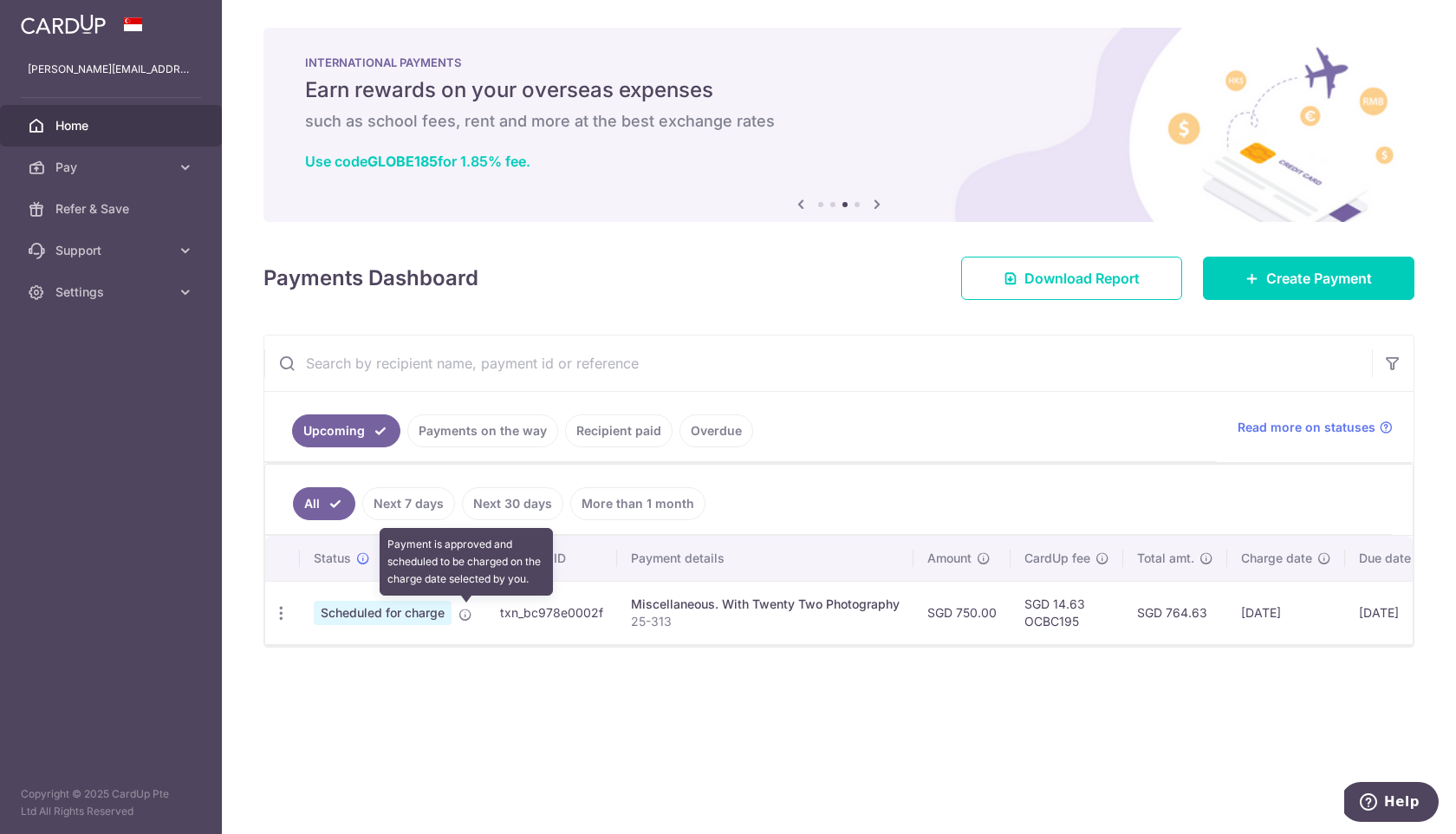
click at [467, 614] on icon at bounding box center [466, 615] width 14 height 14
click at [284, 609] on icon "button" at bounding box center [280, 613] width 19 height 19
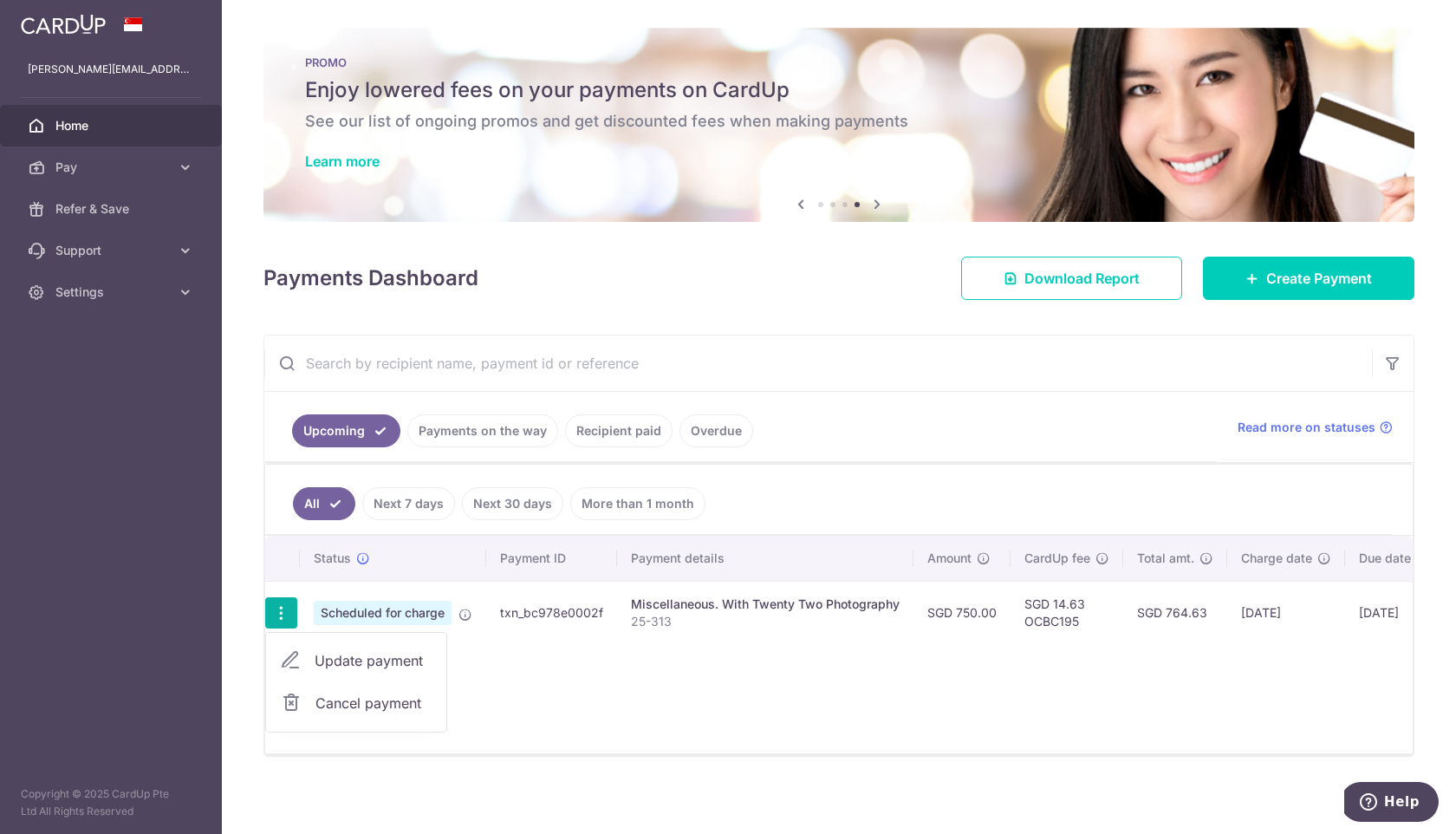
click at [943, 460] on ul "Upcoming Payments on the way Recipient paid Overdue" at bounding box center [740, 427] width 952 height 70
click at [1272, 274] on span "Create Payment" at bounding box center [1319, 278] width 106 height 20
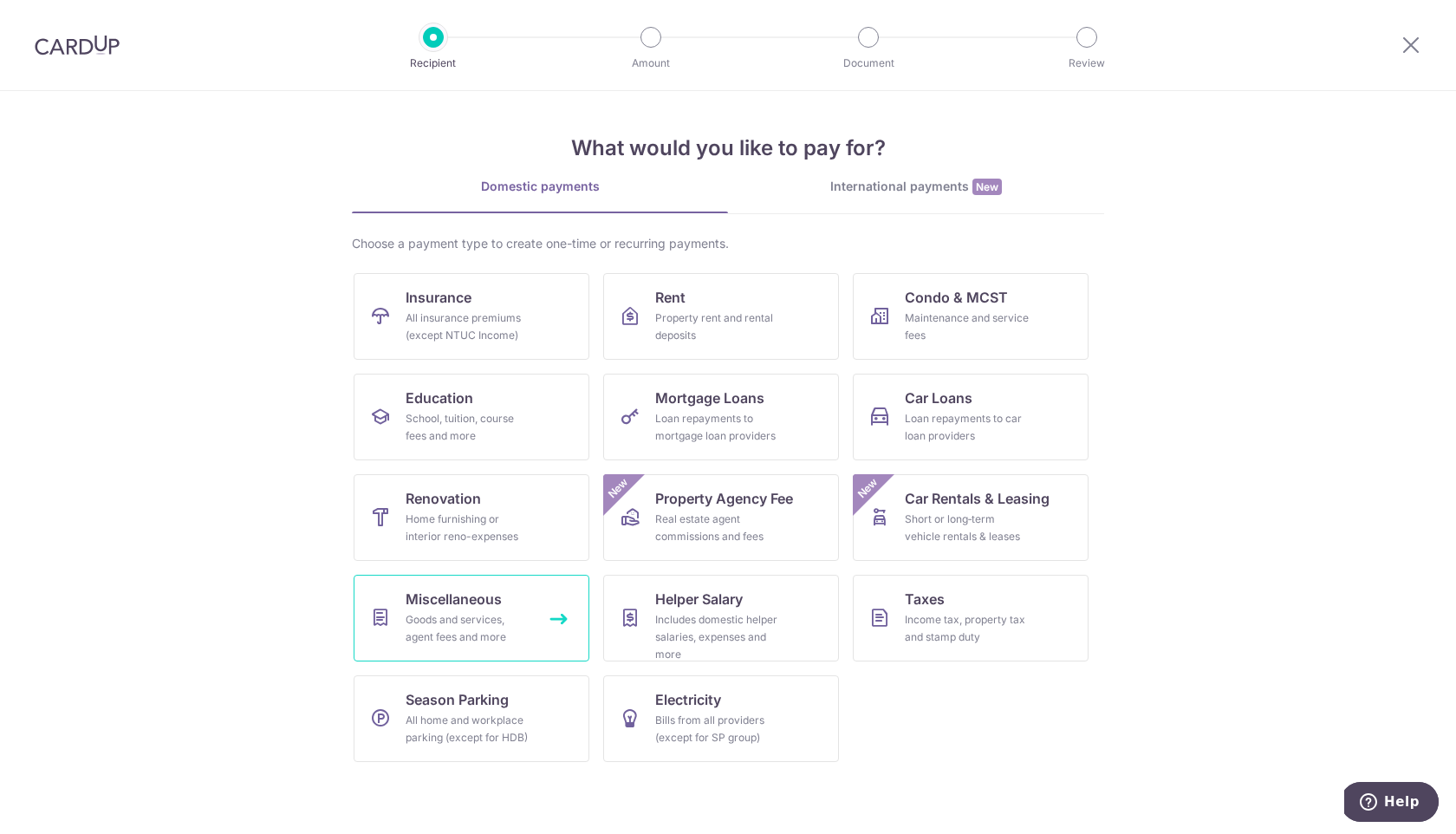
click at [449, 619] on div "Goods and services, agent fees and more" at bounding box center [467, 628] width 125 height 35
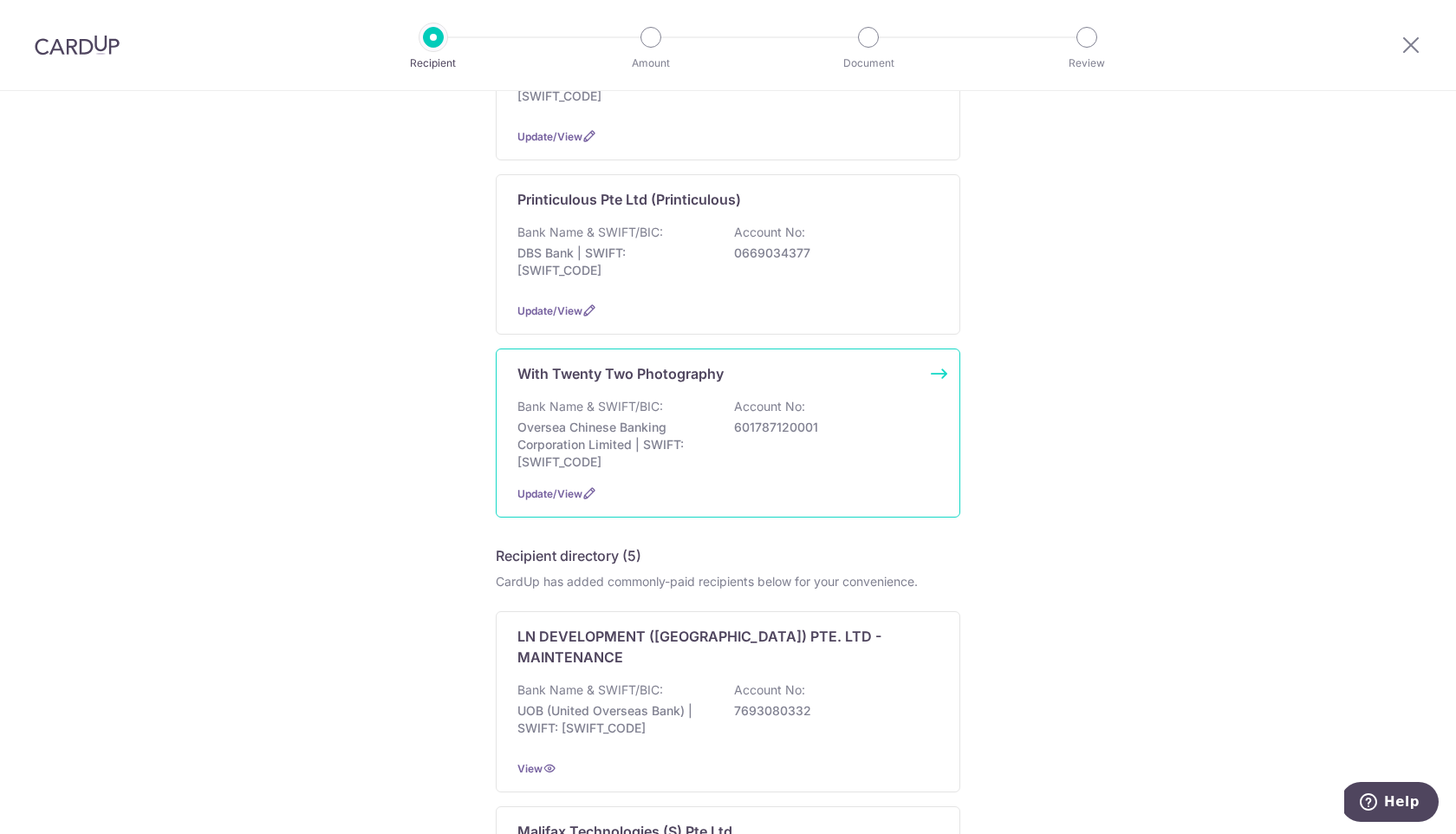
scroll to position [413, 0]
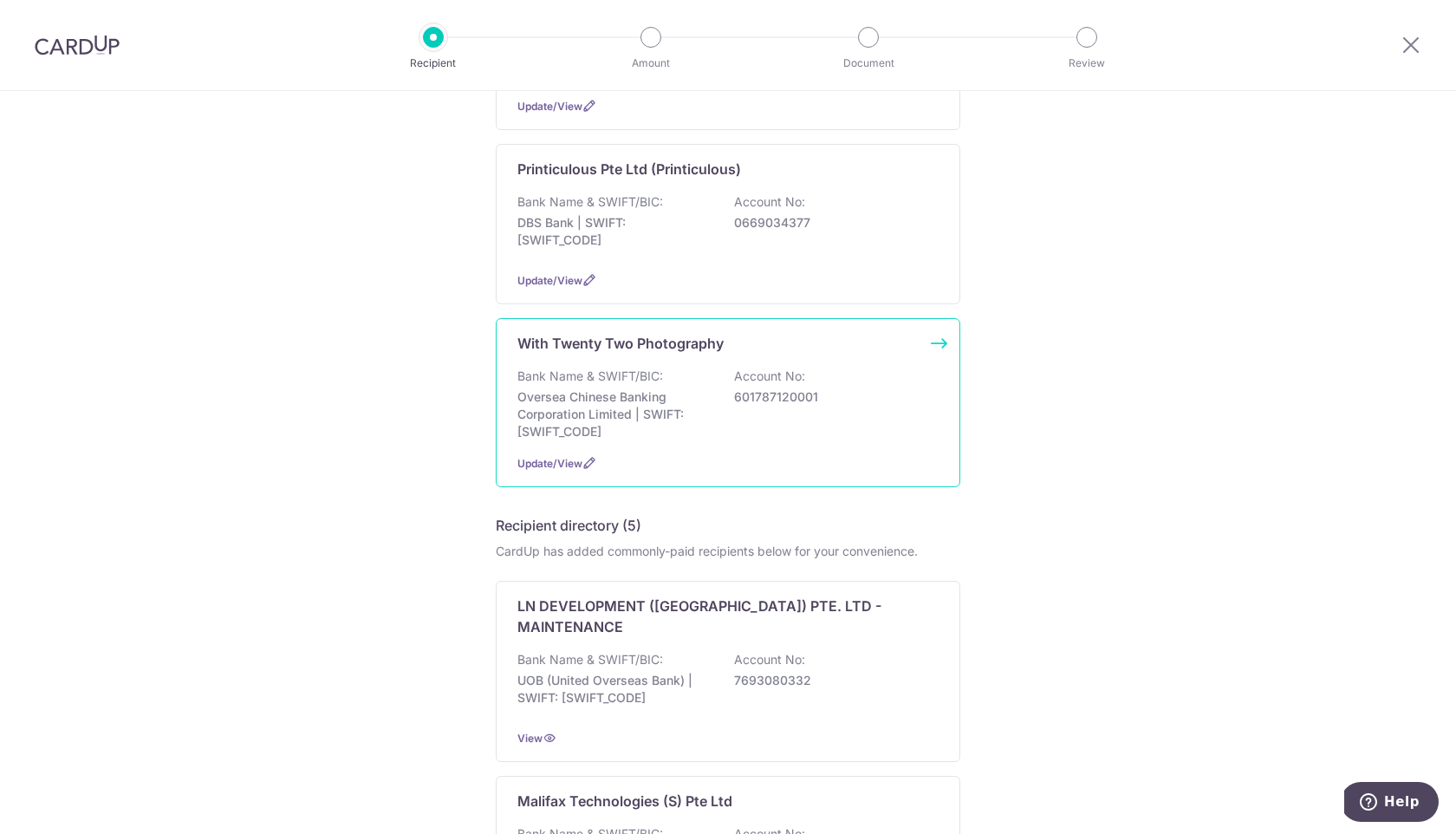
click at [853, 395] on div "Bank Name & SWIFT/BIC: Oversea Chinese Banking Corporation Limited | SWIFT: [SW…" at bounding box center [728, 403] width 421 height 73
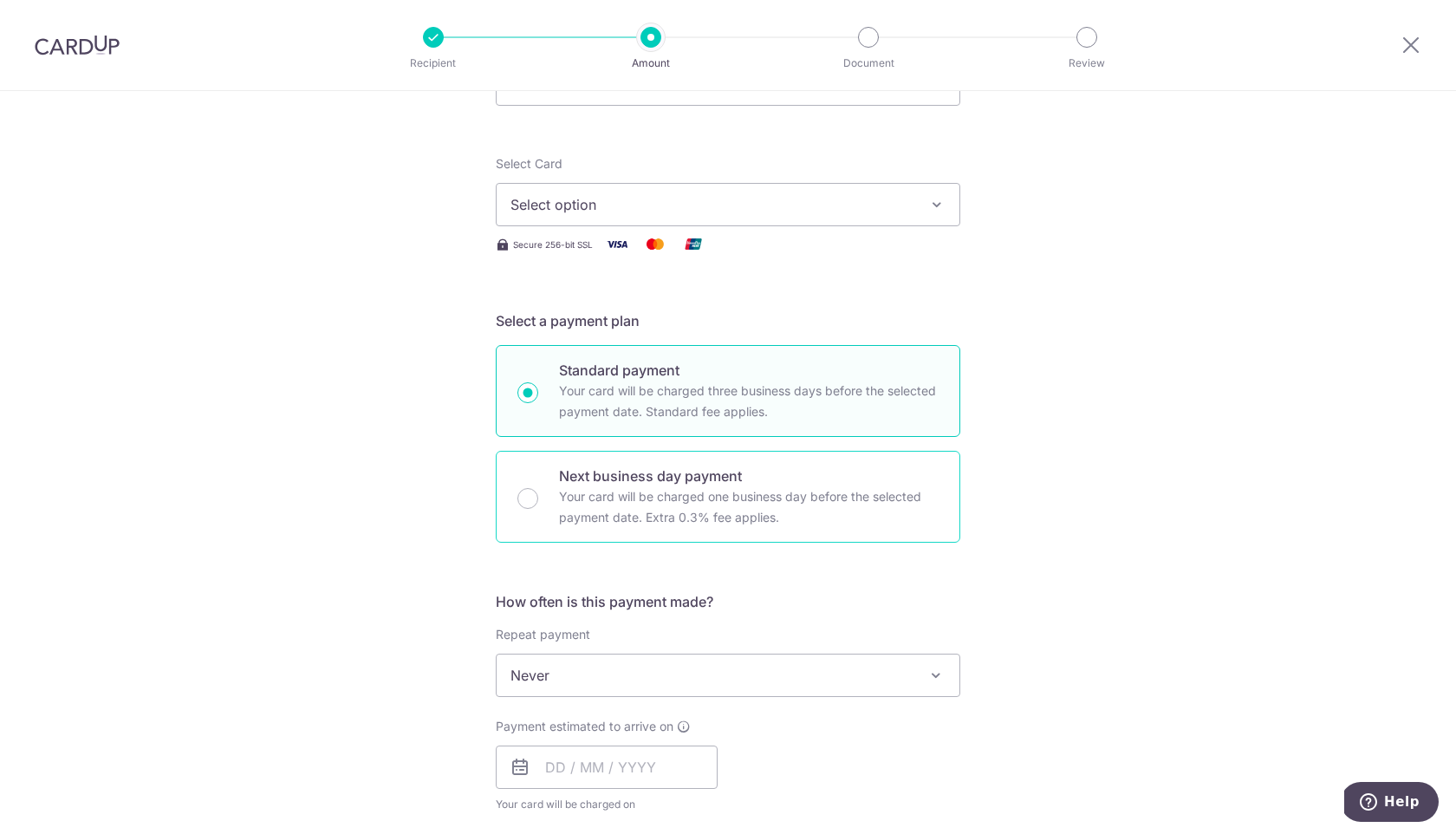
scroll to position [180, 0]
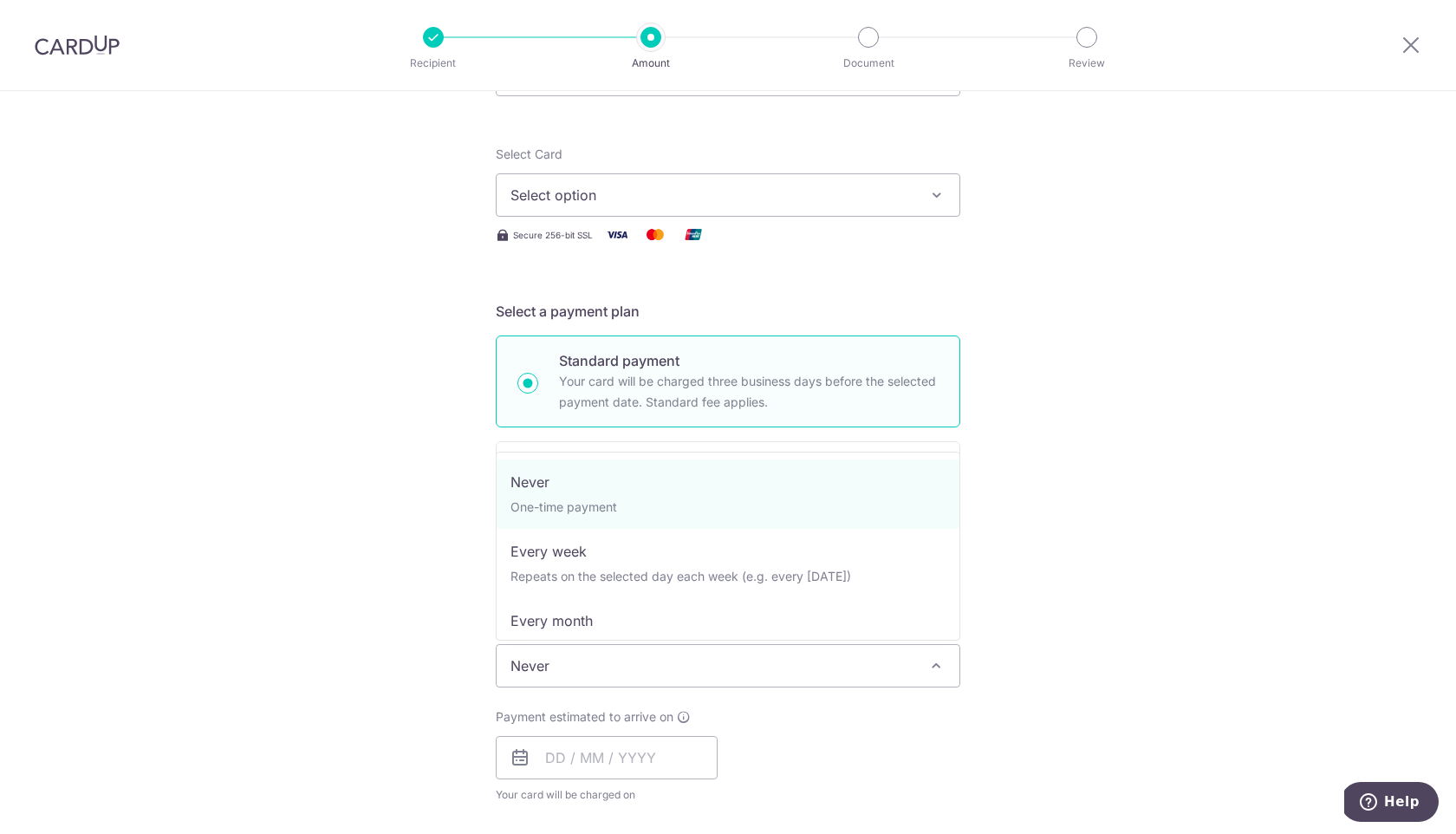
click at [759, 657] on span "Never" at bounding box center [728, 665] width 463 height 42
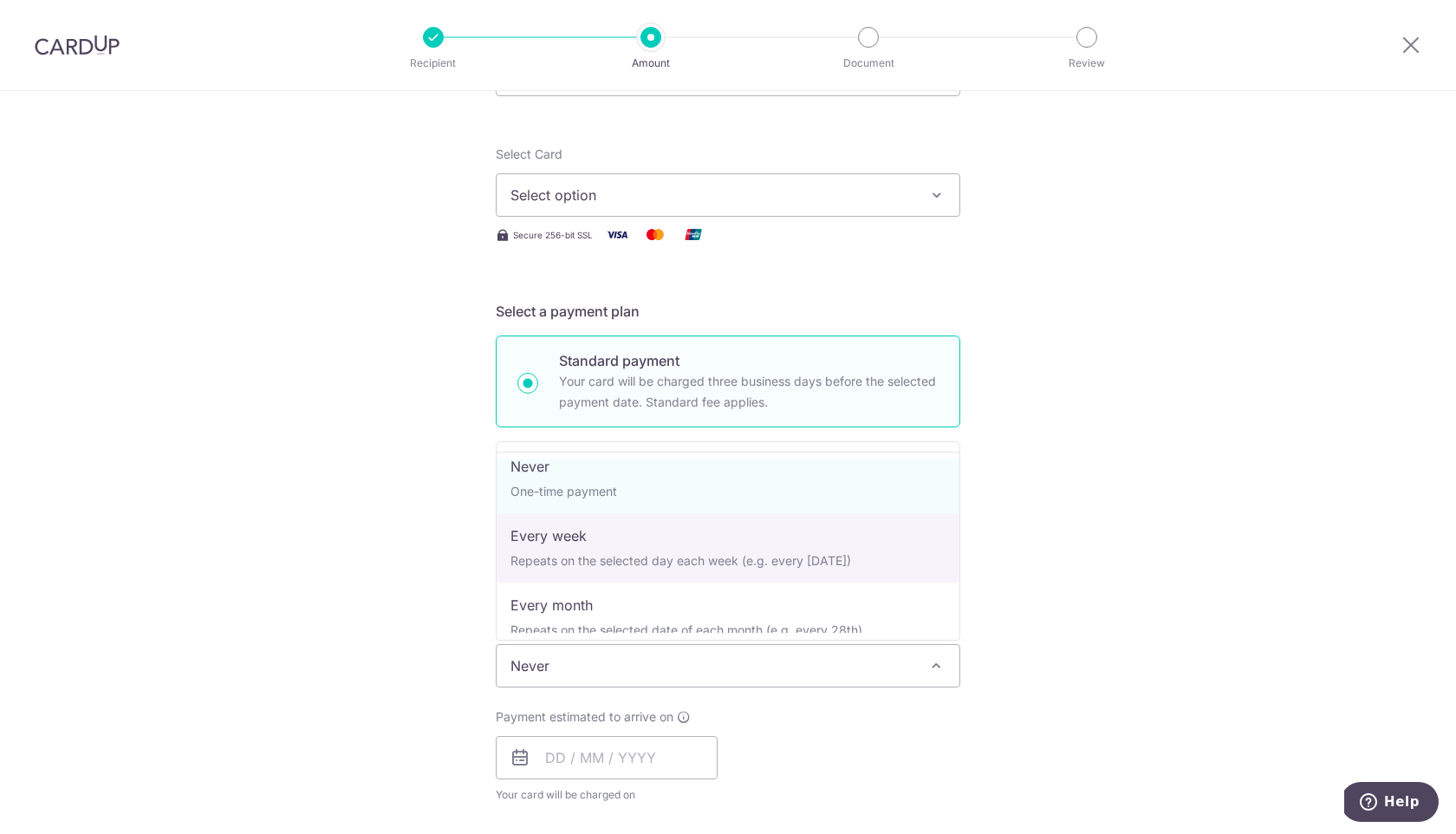
scroll to position [0, 0]
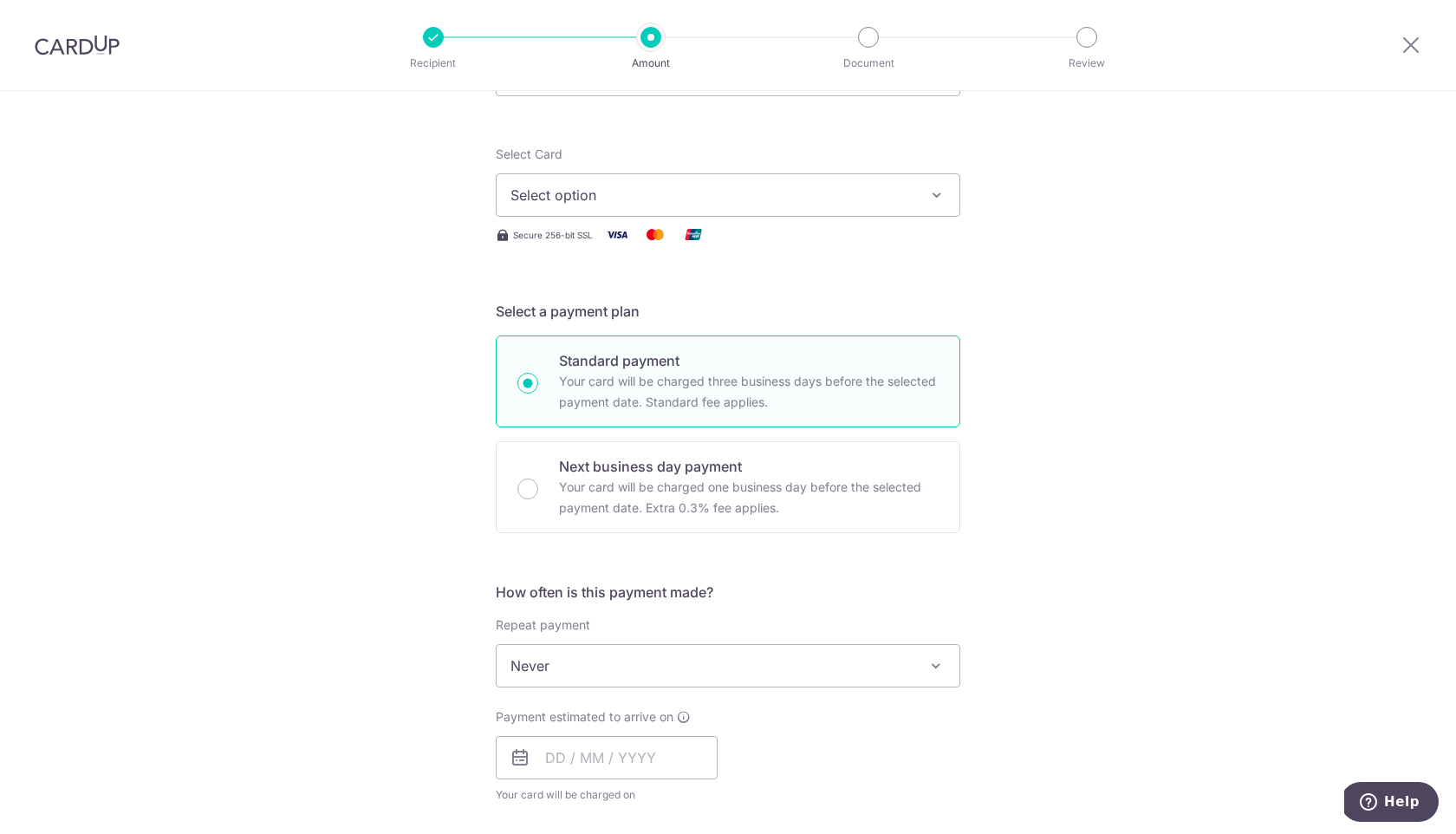
click at [1114, 554] on div "Tell us more about your payment Enter payment amount SGD Select Card Select opt…" at bounding box center [728, 694] width 1456 height 1568
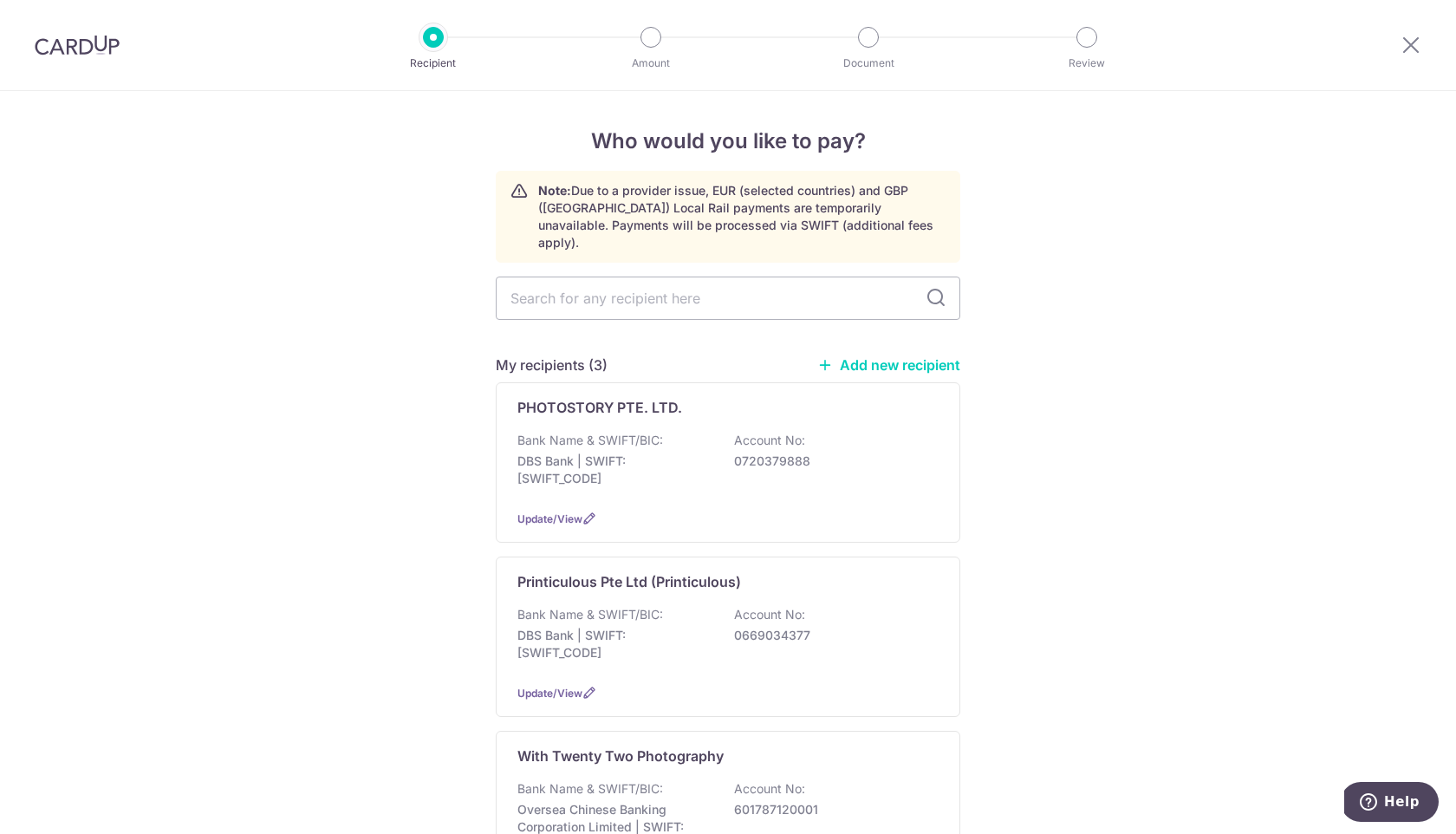
click at [90, 48] on img at bounding box center [77, 45] width 85 height 20
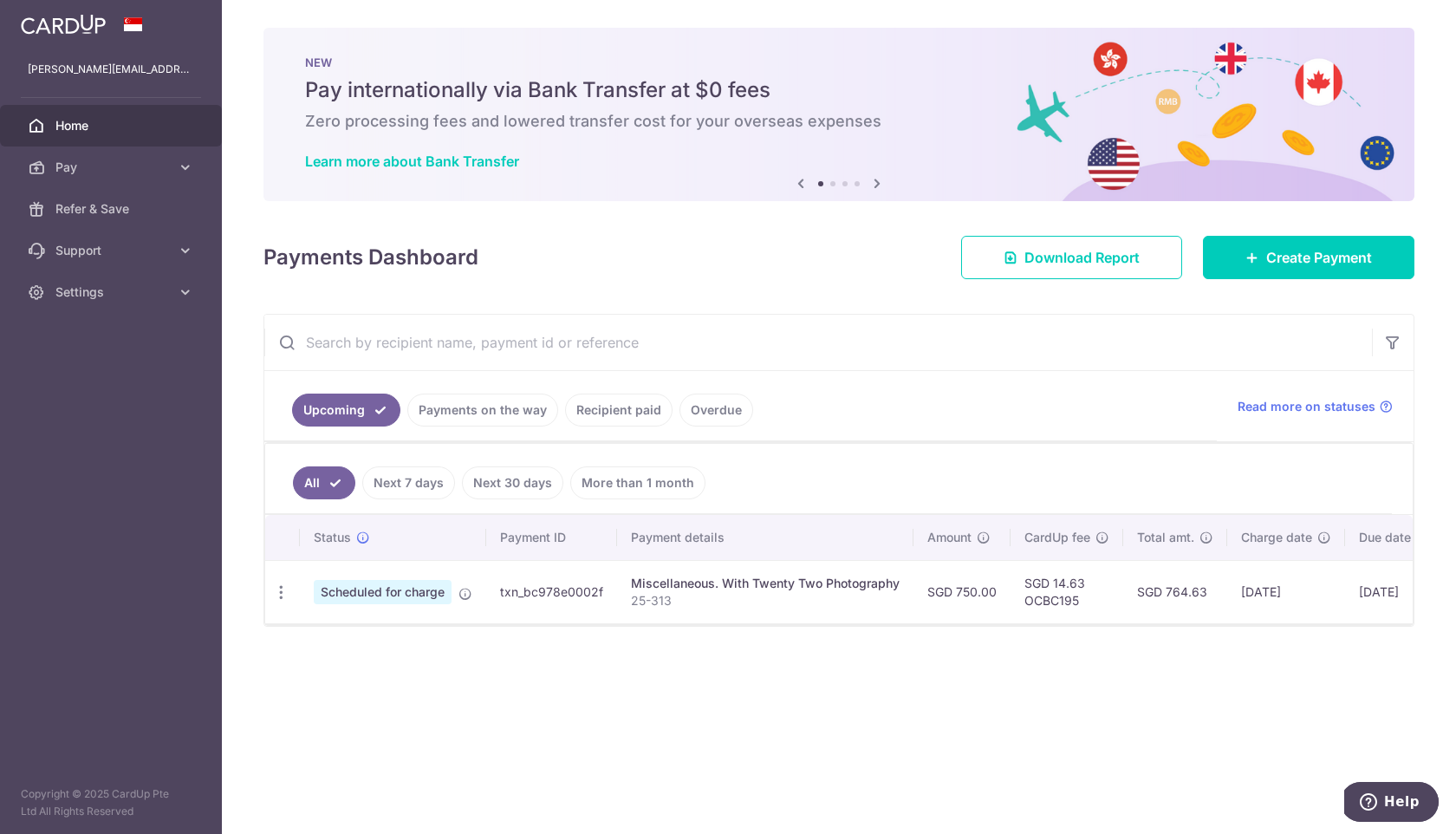
click at [479, 412] on link "Payments on the way" at bounding box center [482, 410] width 151 height 33
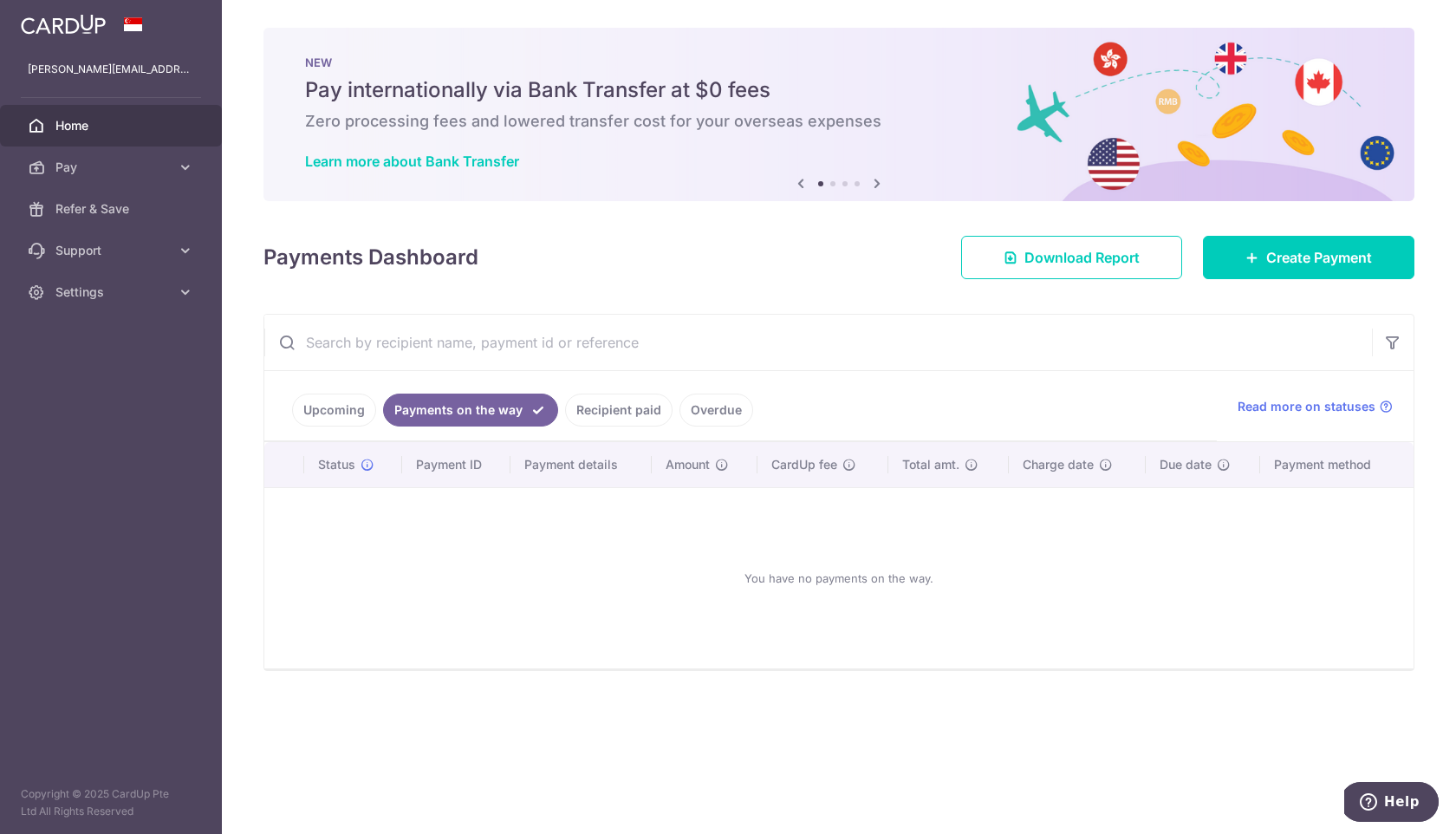
click at [334, 398] on link "Upcoming" at bounding box center [334, 410] width 84 height 33
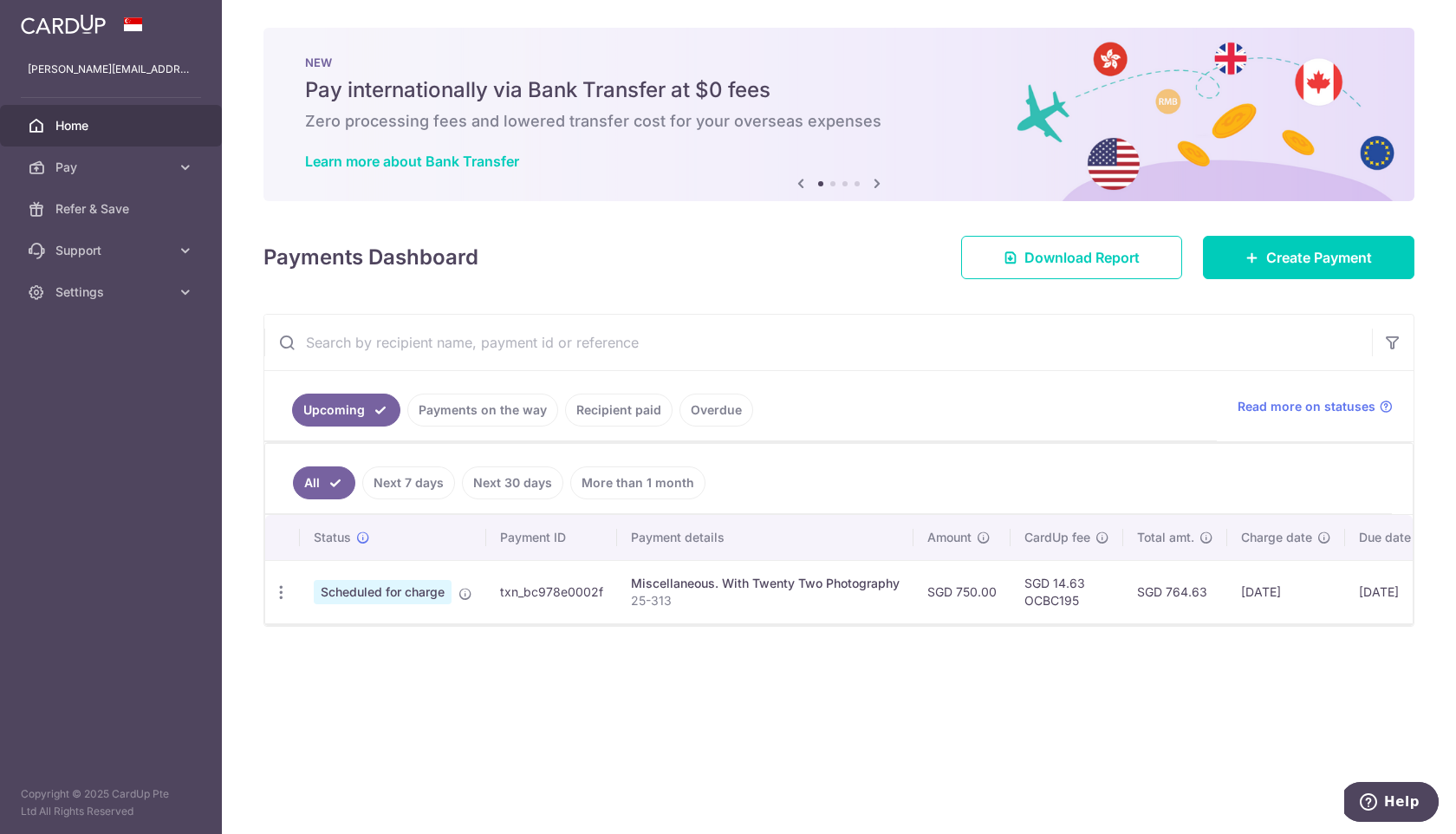
click at [629, 413] on link "Recipient paid" at bounding box center [618, 410] width 107 height 33
